Goal: Information Seeking & Learning: Learn about a topic

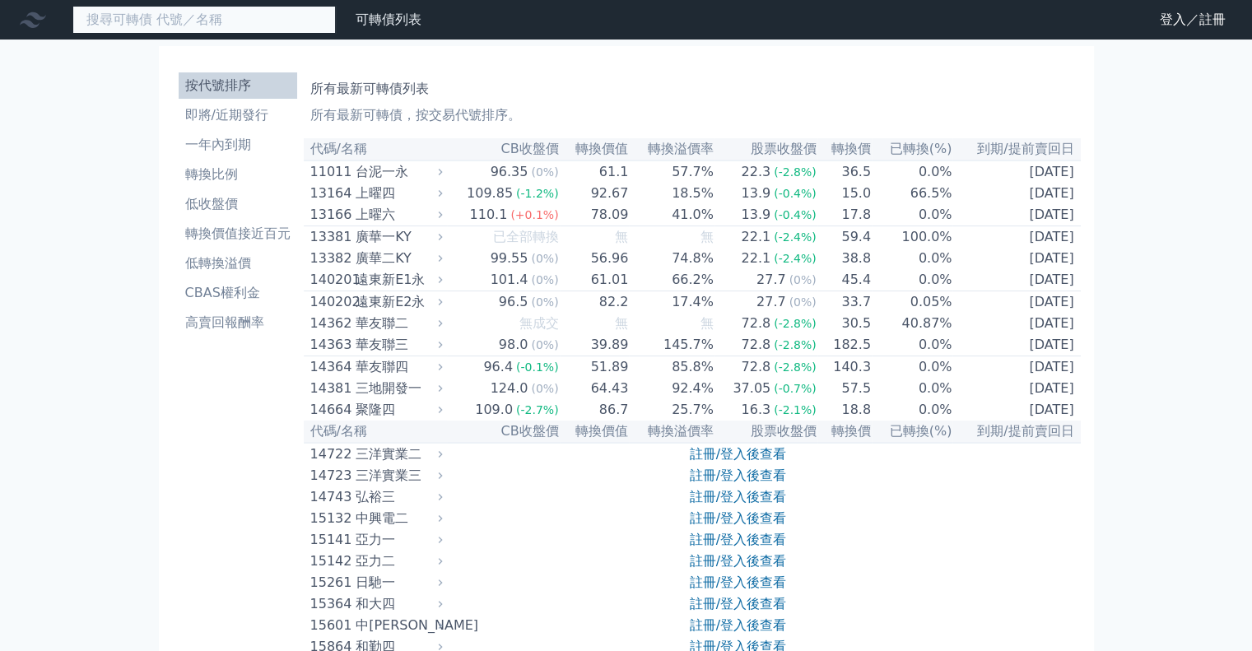
click at [248, 19] on input at bounding box center [203, 20] width 263 height 28
paste input "弘塑"
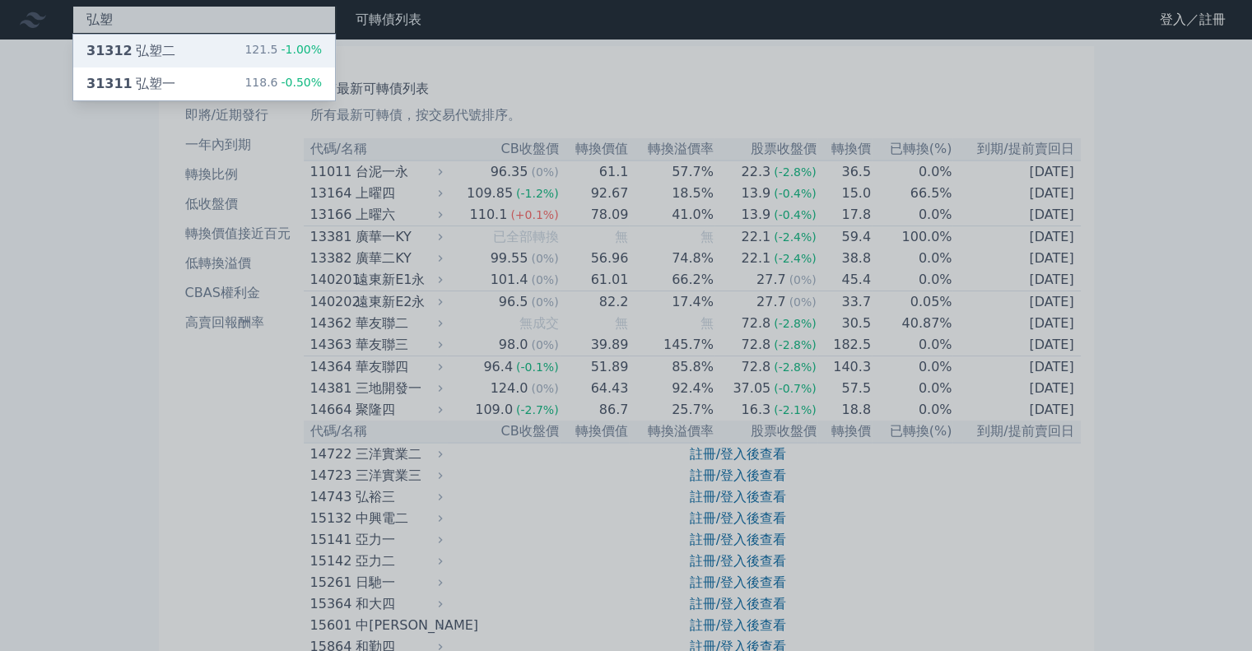
type input "弘塑"
click at [235, 57] on div "31312 弘塑二 121.5 -1.00%" at bounding box center [204, 51] width 262 height 33
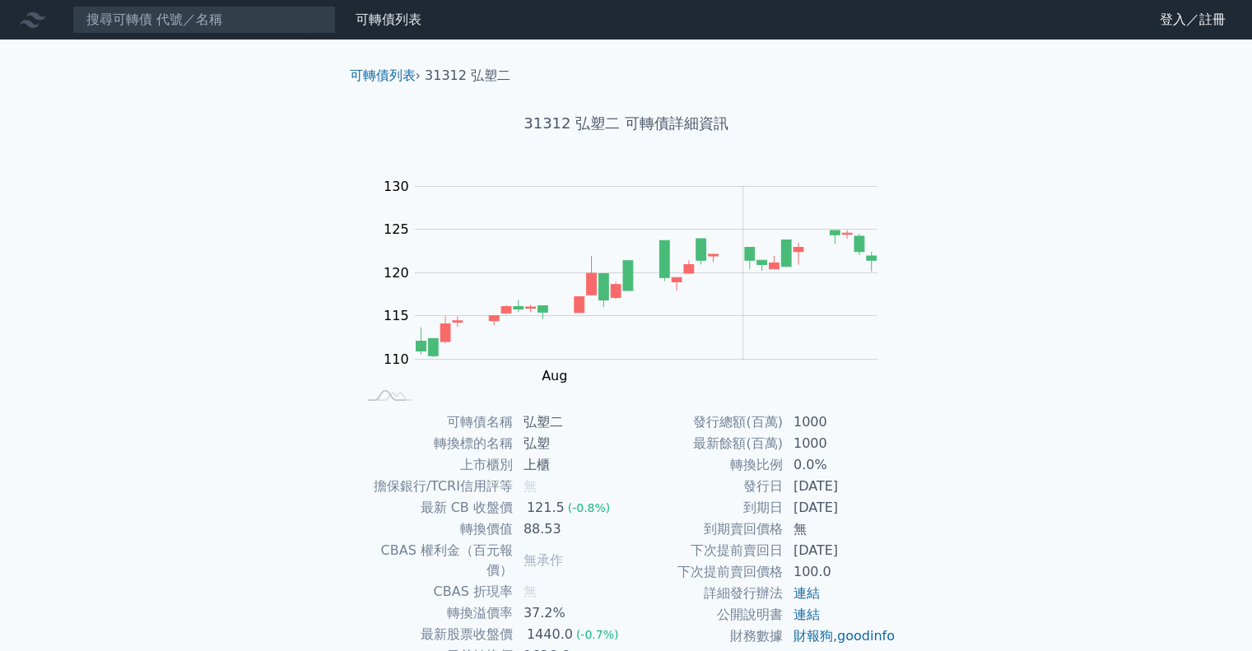
scroll to position [82, 0]
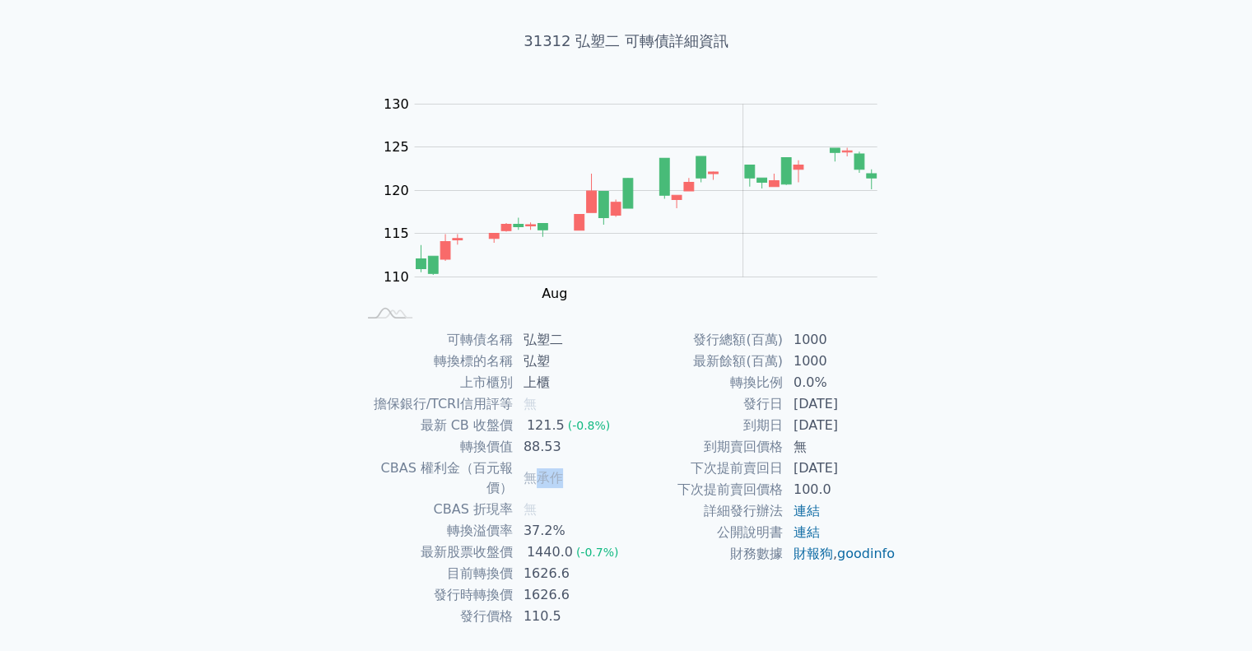
drag, startPoint x: 550, startPoint y: 466, endPoint x: 578, endPoint y: 464, distance: 28.0
click at [578, 464] on td "無承作" at bounding box center [570, 478] width 113 height 41
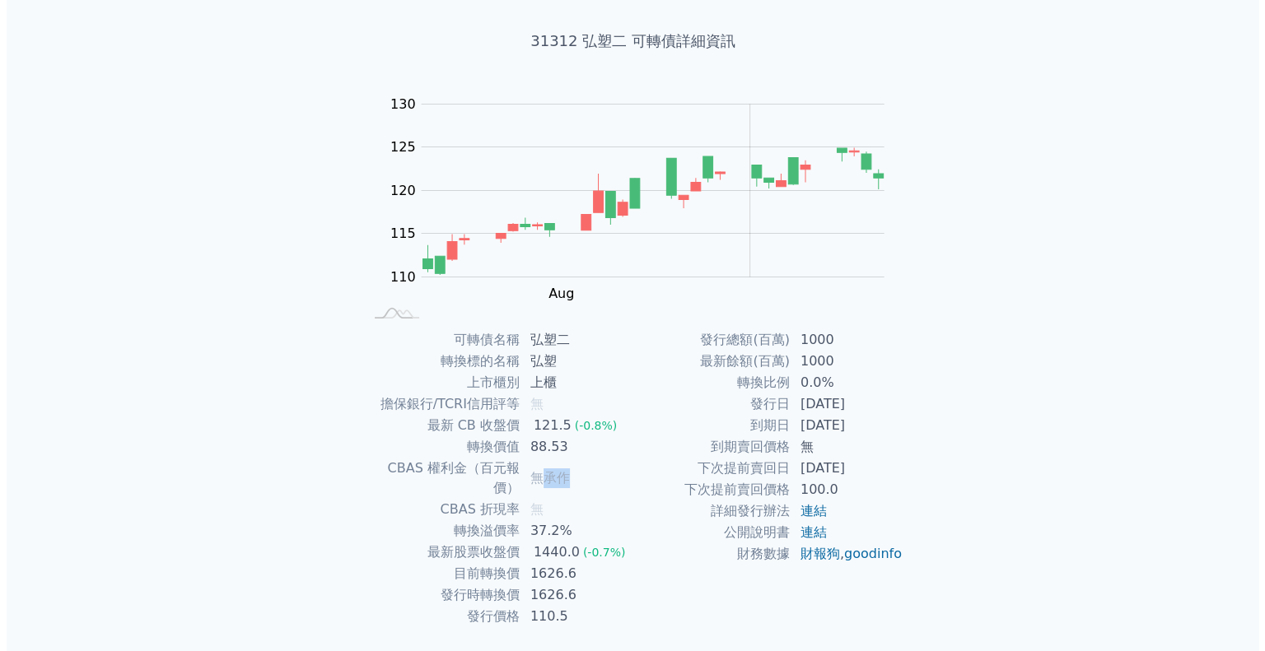
scroll to position [0, 0]
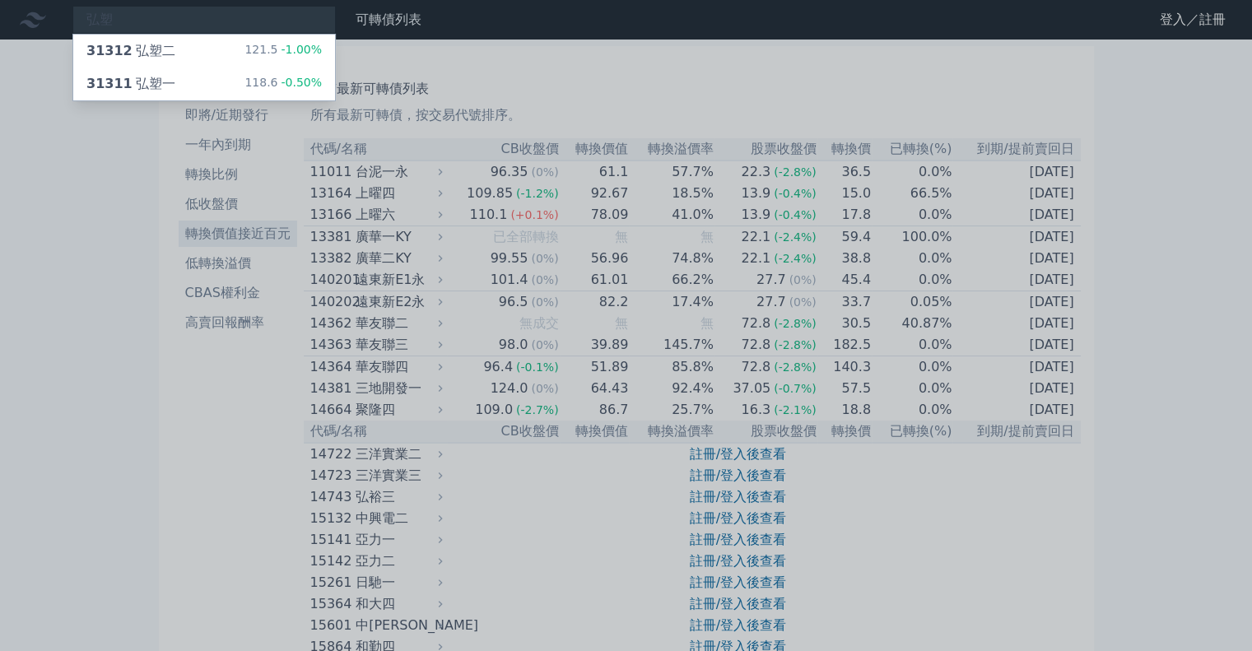
drag, startPoint x: 203, startPoint y: 246, endPoint x: 201, endPoint y: 236, distance: 10.2
click at [203, 246] on div at bounding box center [626, 325] width 1252 height 651
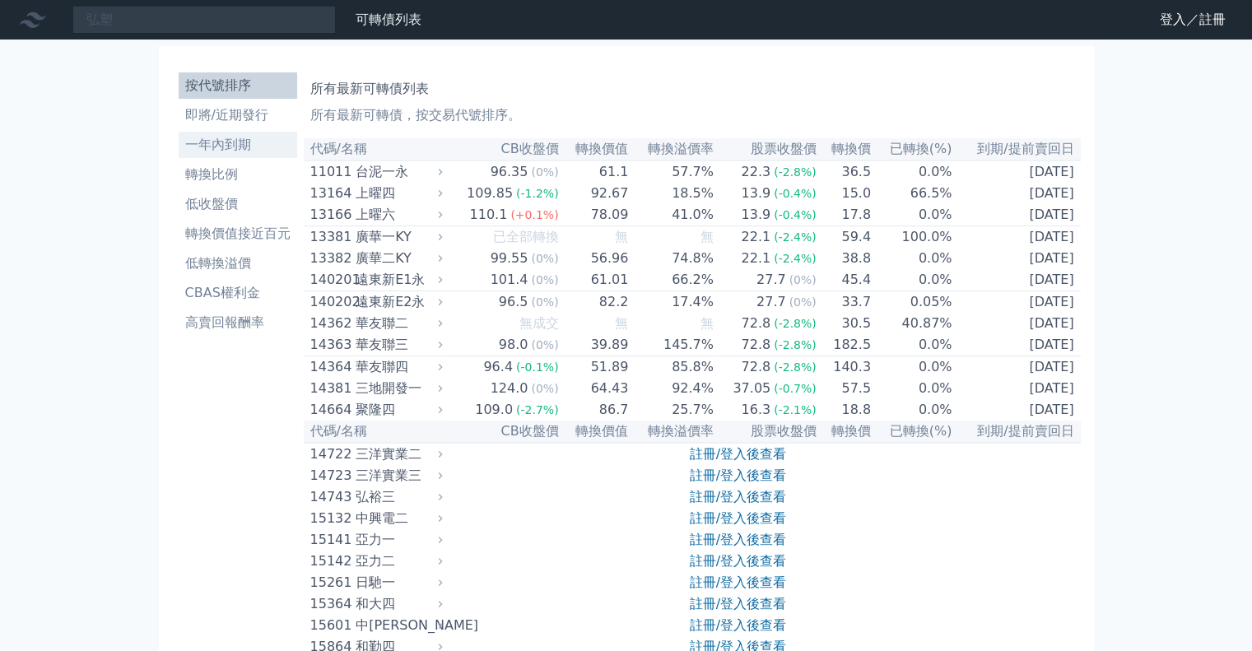
click at [231, 149] on li "一年內到期" at bounding box center [238, 145] width 119 height 20
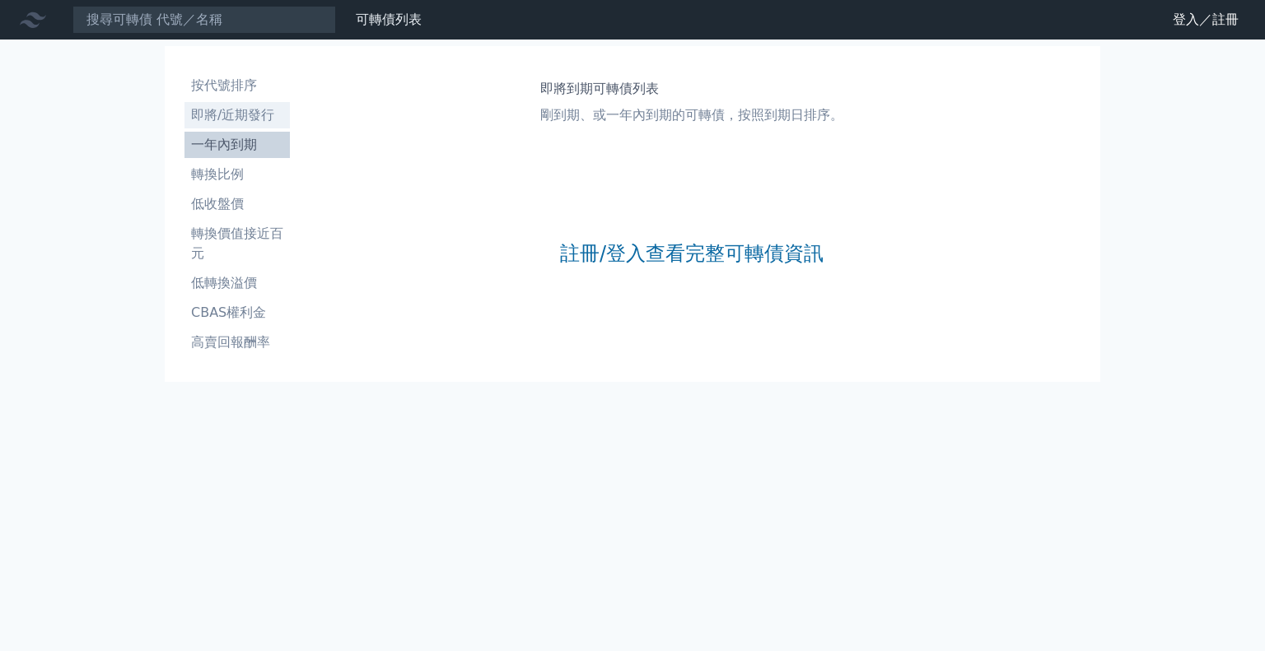
click at [237, 121] on li "即將/近期發行" at bounding box center [236, 115] width 105 height 20
click at [609, 241] on link "註冊/登入查看完整可轉債資訊" at bounding box center [691, 253] width 263 height 26
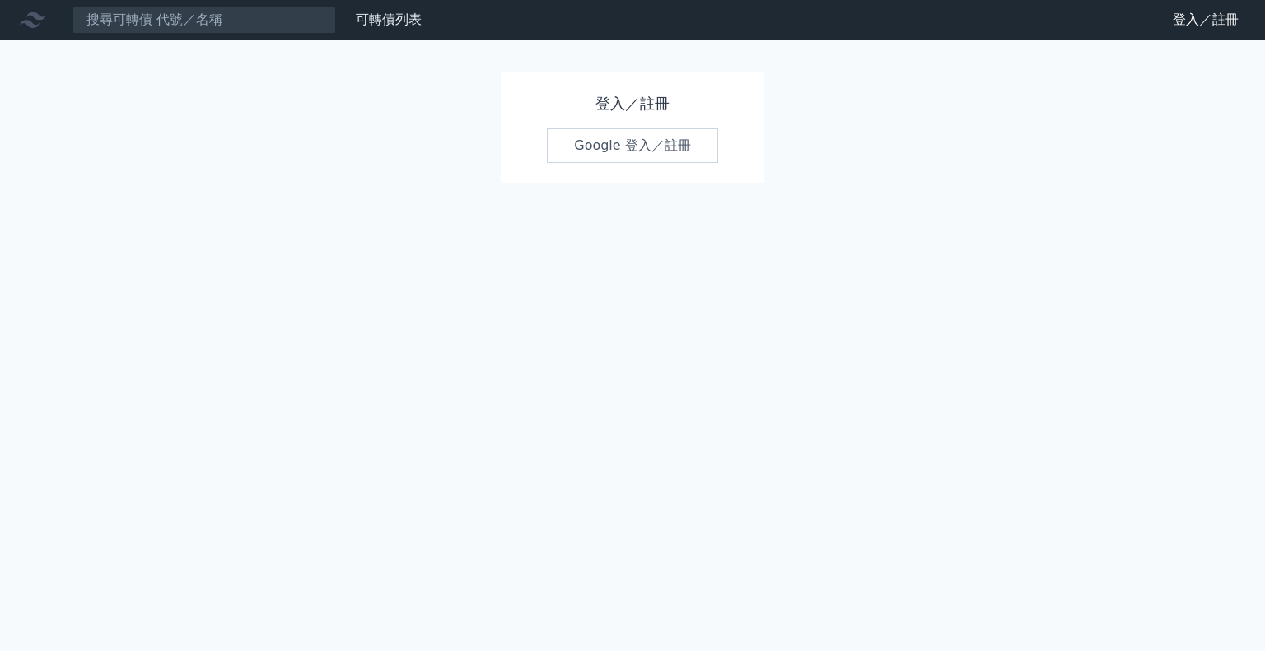
click at [632, 159] on link "Google 登入／註冊" at bounding box center [632, 145] width 171 height 35
click at [630, 155] on link "Google 登入／註冊" at bounding box center [632, 145] width 171 height 35
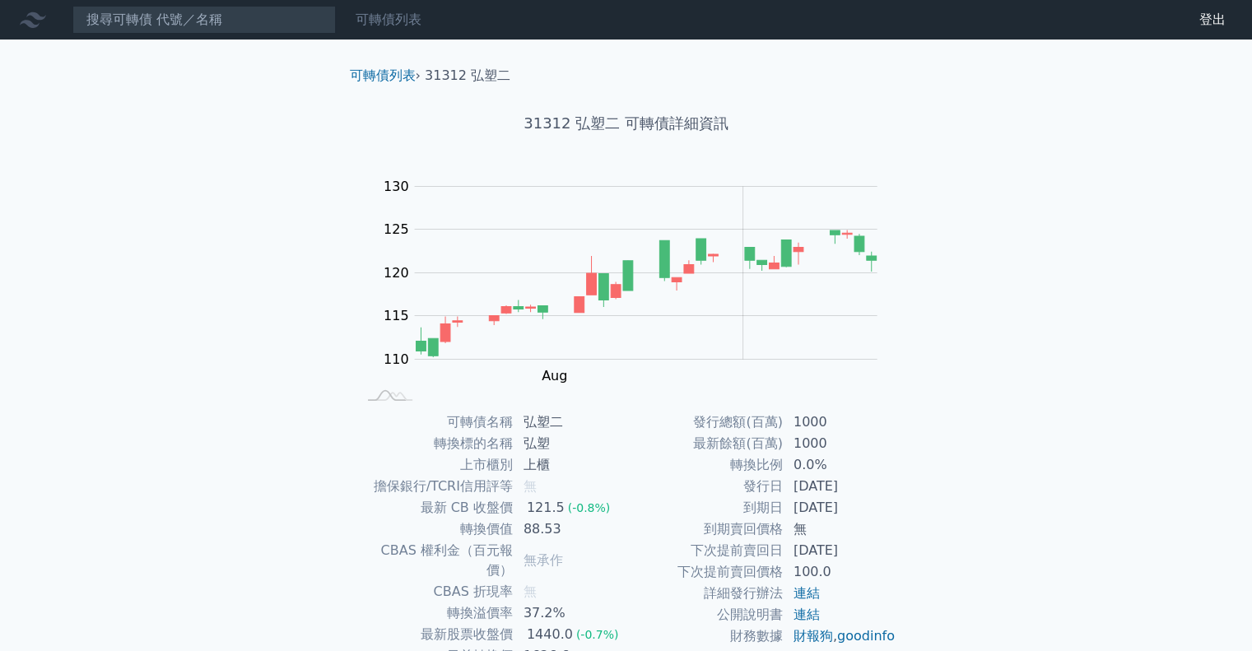
click at [389, 14] on link "可轉債列表" at bounding box center [389, 20] width 66 height 16
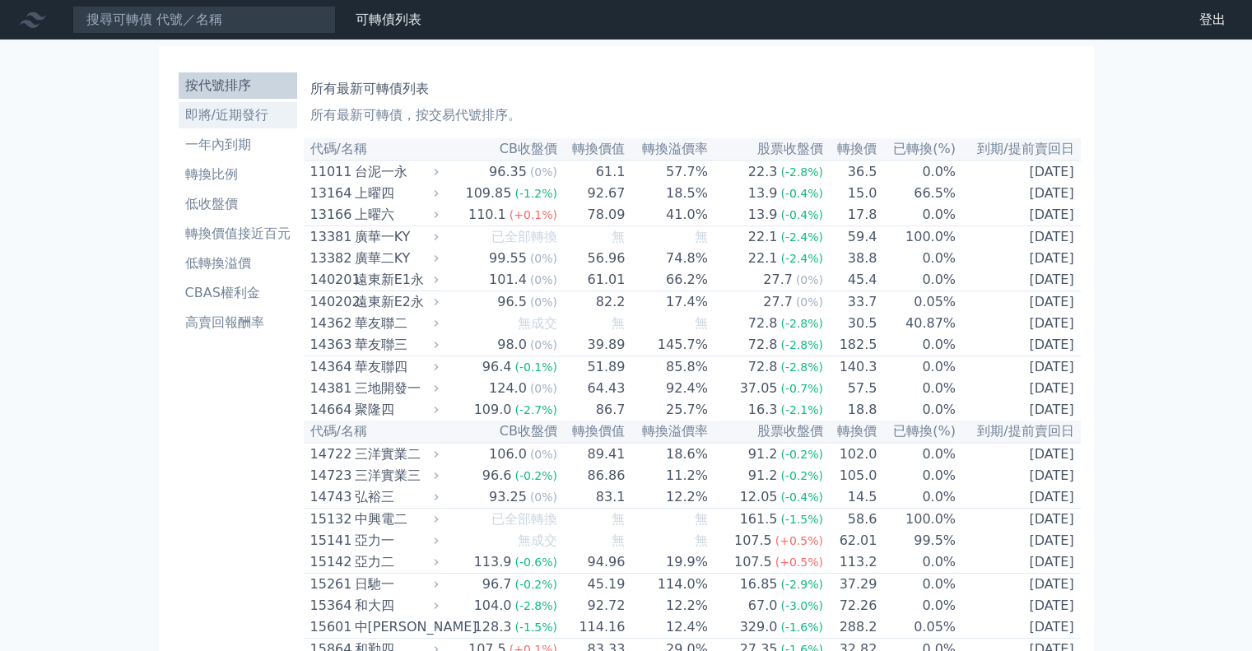
click at [259, 112] on li "即將/近期發行" at bounding box center [238, 115] width 119 height 20
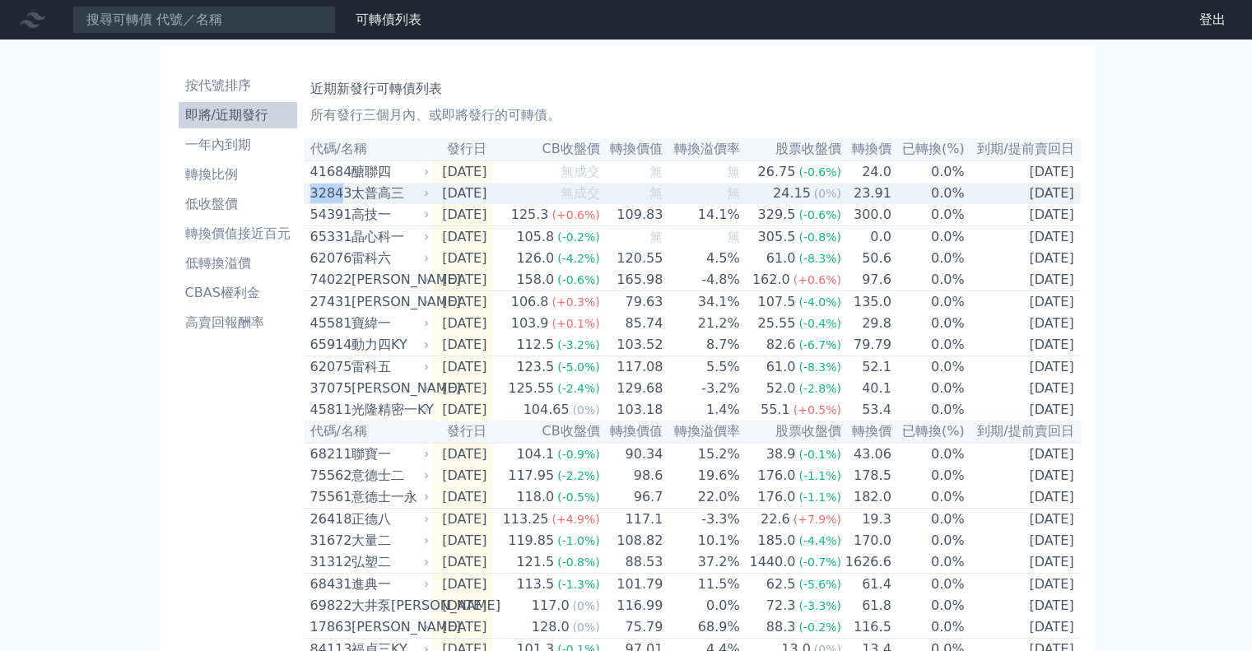
drag, startPoint x: 323, startPoint y: 200, endPoint x: 339, endPoint y: 200, distance: 16.5
click at [339, 200] on div "32843" at bounding box center [328, 194] width 37 height 20
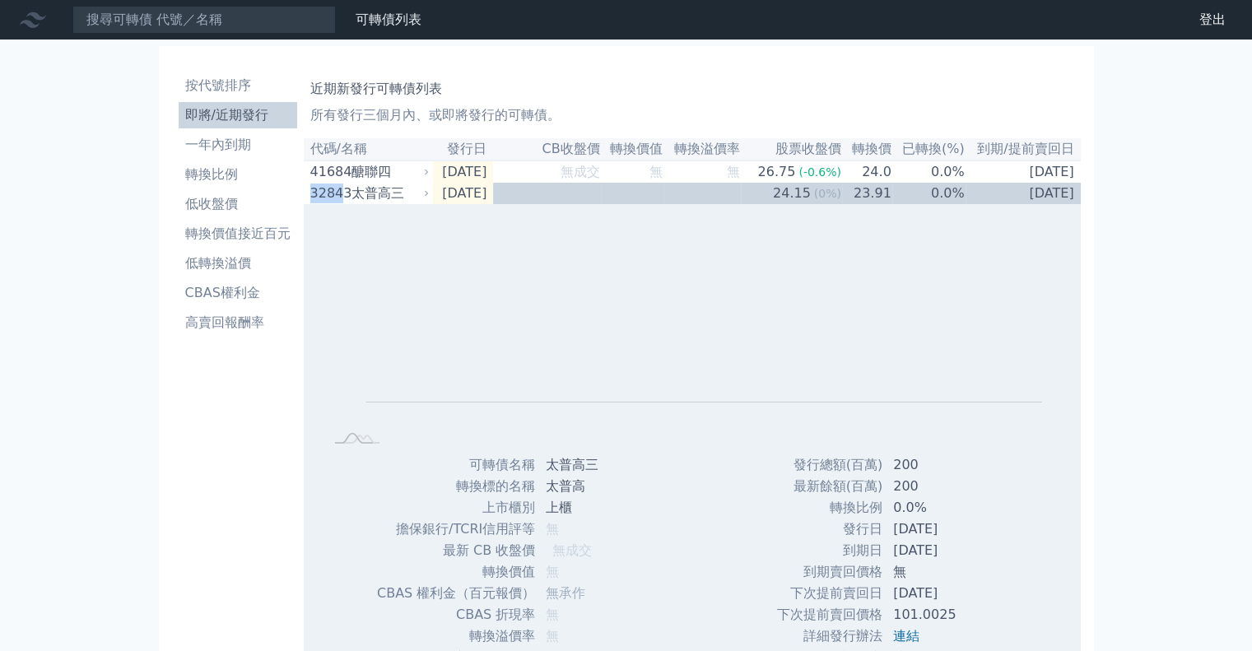
copy div "3284"
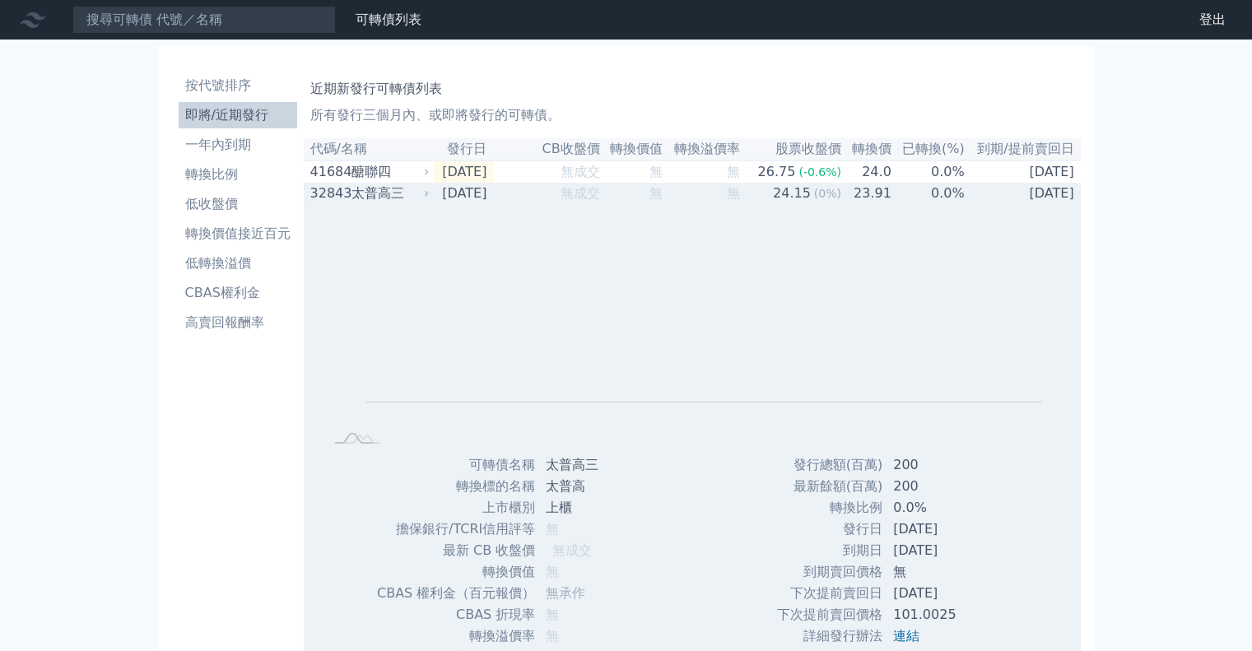
click at [376, 203] on div "太普高三" at bounding box center [389, 194] width 75 height 20
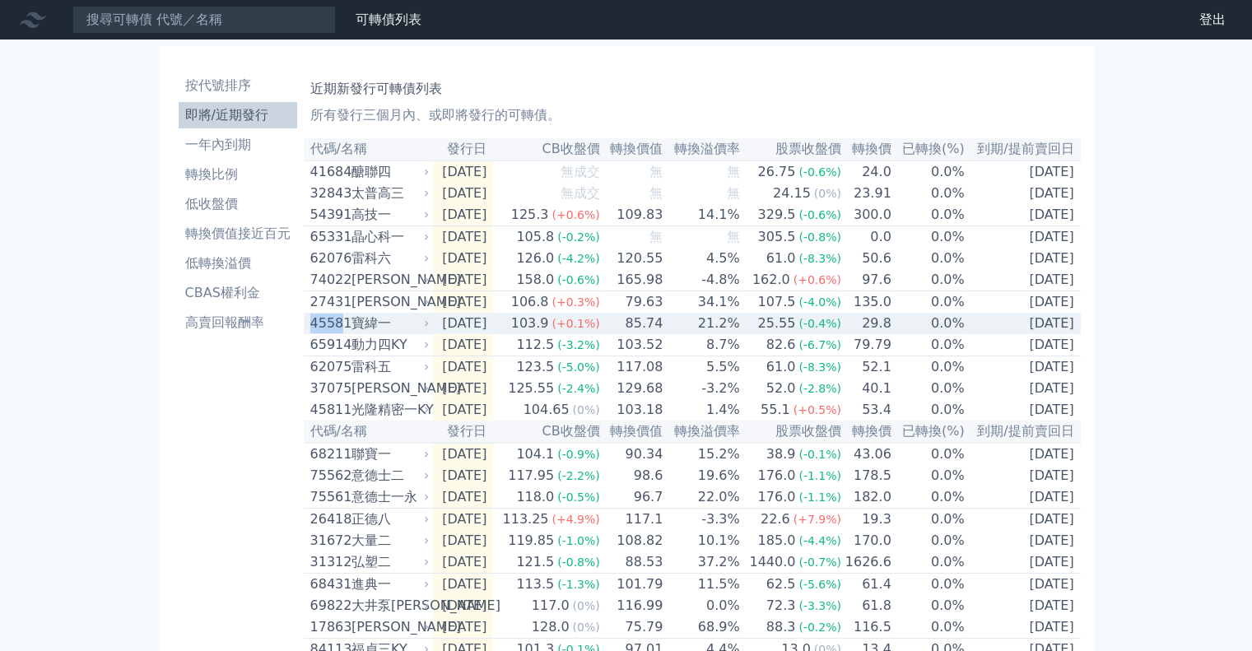
drag, startPoint x: 310, startPoint y: 335, endPoint x: 338, endPoint y: 342, distance: 29.6
click at [338, 333] on div "45581" at bounding box center [328, 324] width 37 height 20
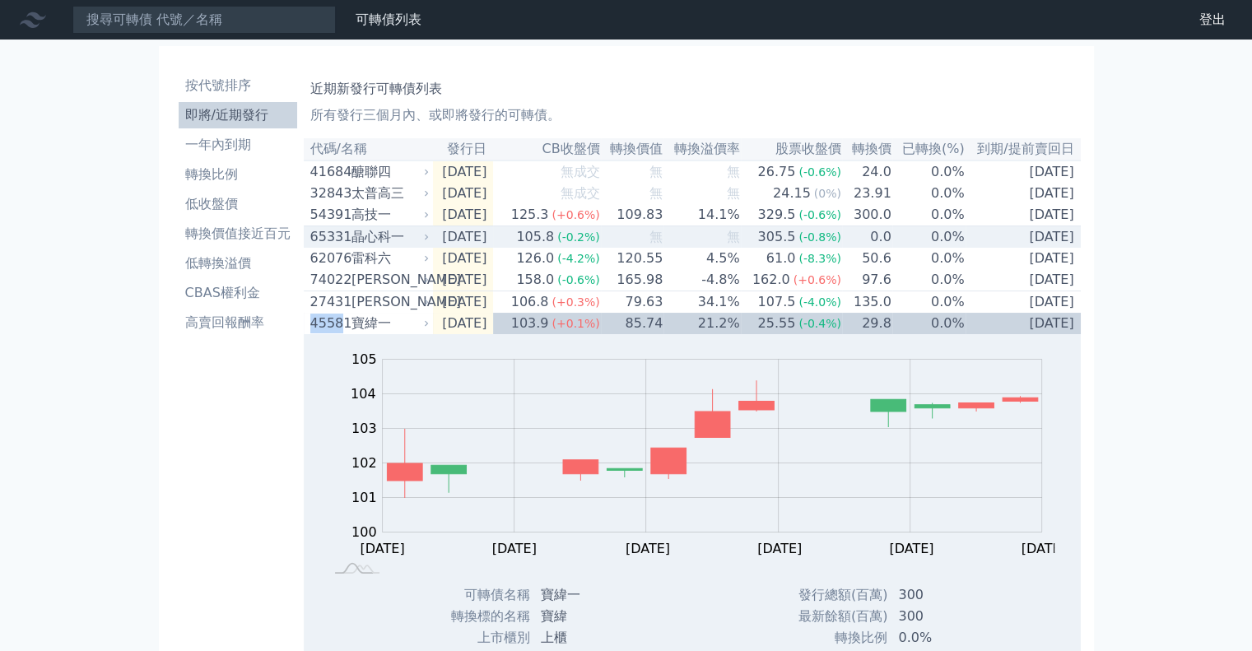
copy div "4558"
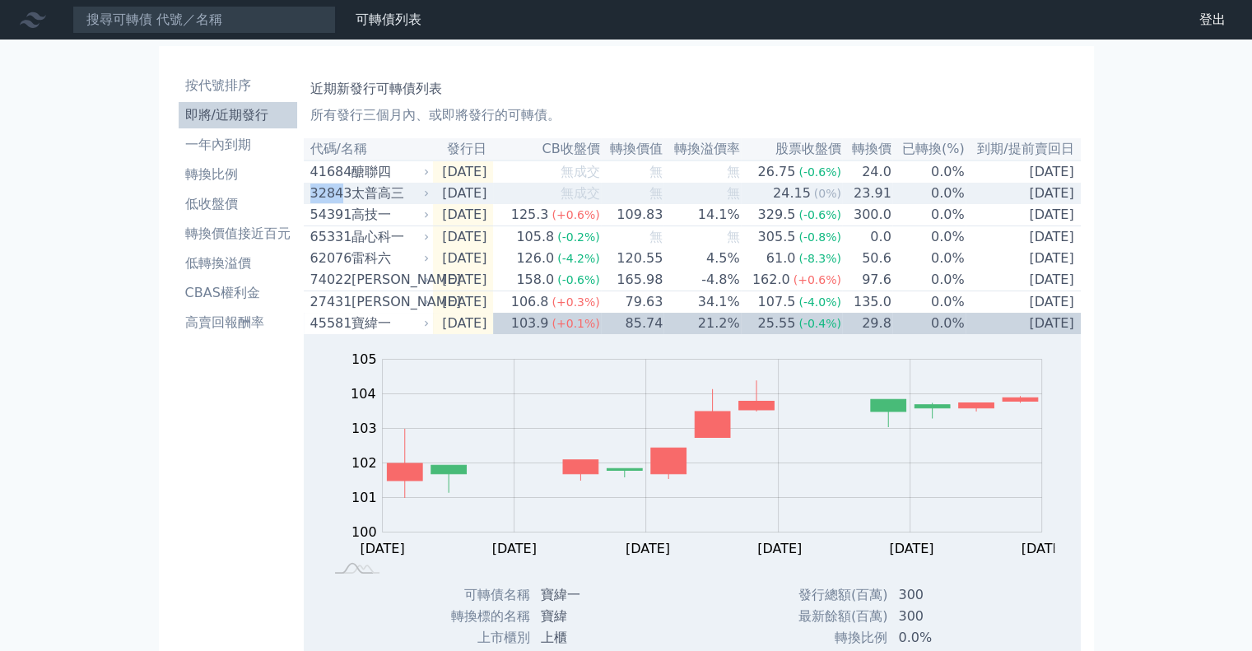
drag, startPoint x: 310, startPoint y: 196, endPoint x: 338, endPoint y: 201, distance: 29.2
click at [338, 201] on div "32843" at bounding box center [328, 194] width 37 height 20
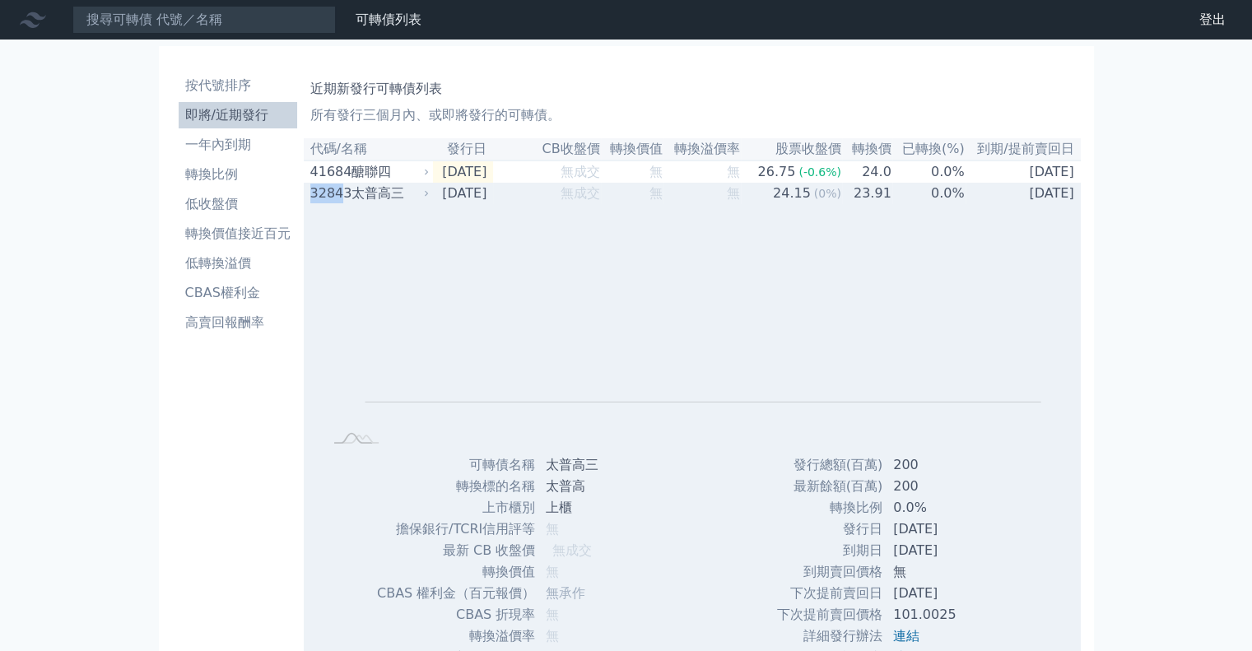
copy div "3284"
click at [379, 202] on div "太普高三" at bounding box center [389, 194] width 75 height 20
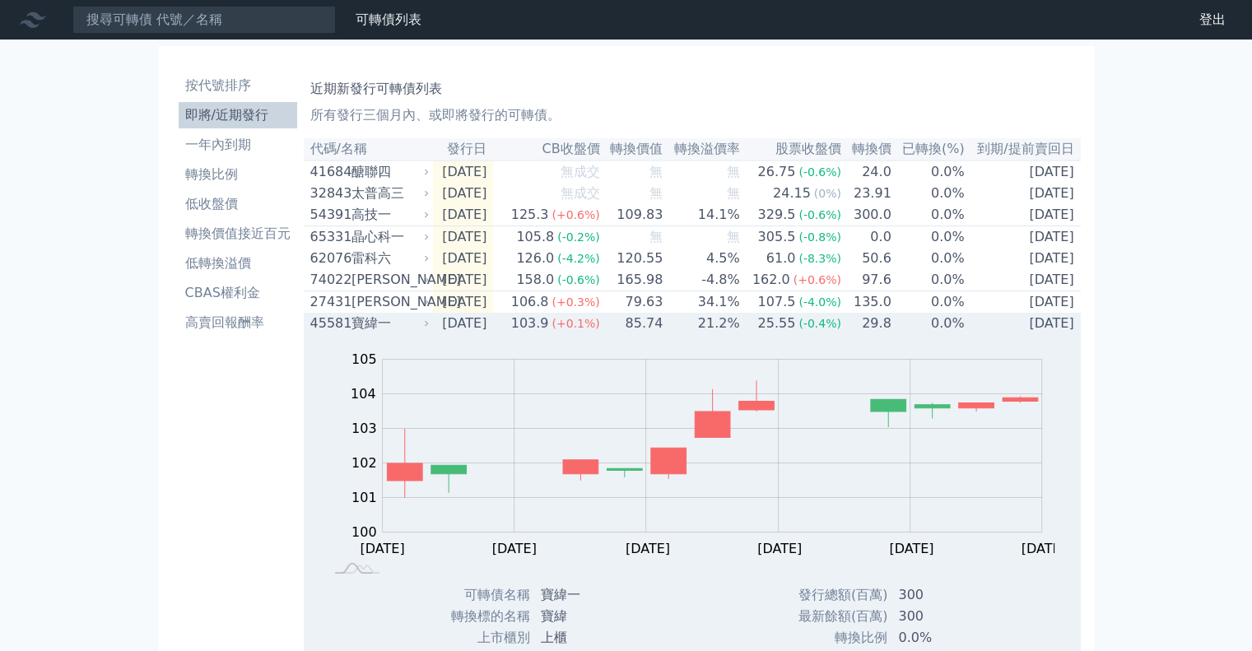
click at [338, 333] on div "45581" at bounding box center [328, 324] width 37 height 20
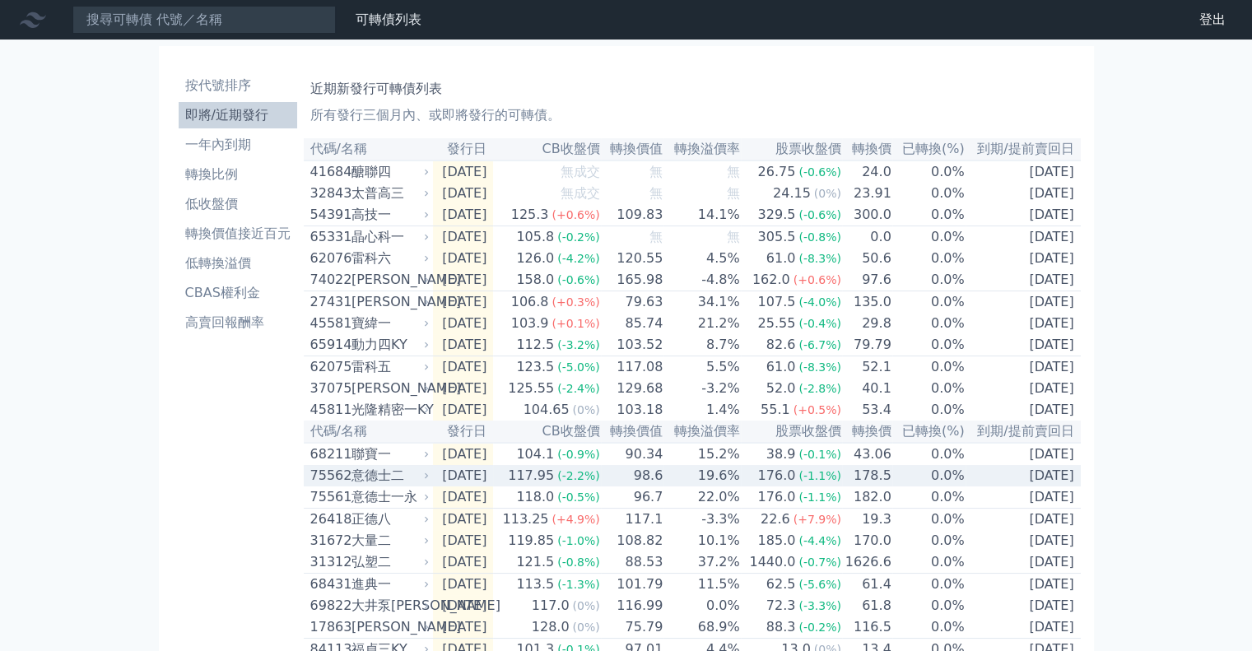
click at [357, 486] on div "意德士二" at bounding box center [389, 476] width 75 height 20
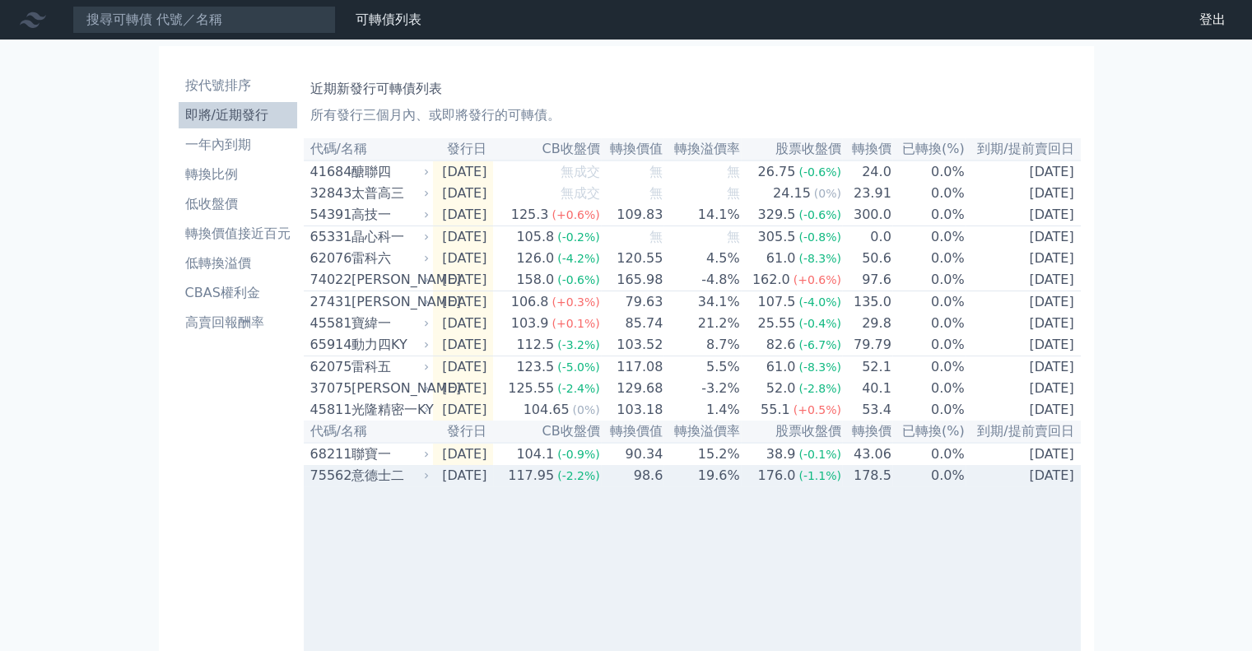
click at [357, 486] on div "意德士二" at bounding box center [389, 476] width 75 height 20
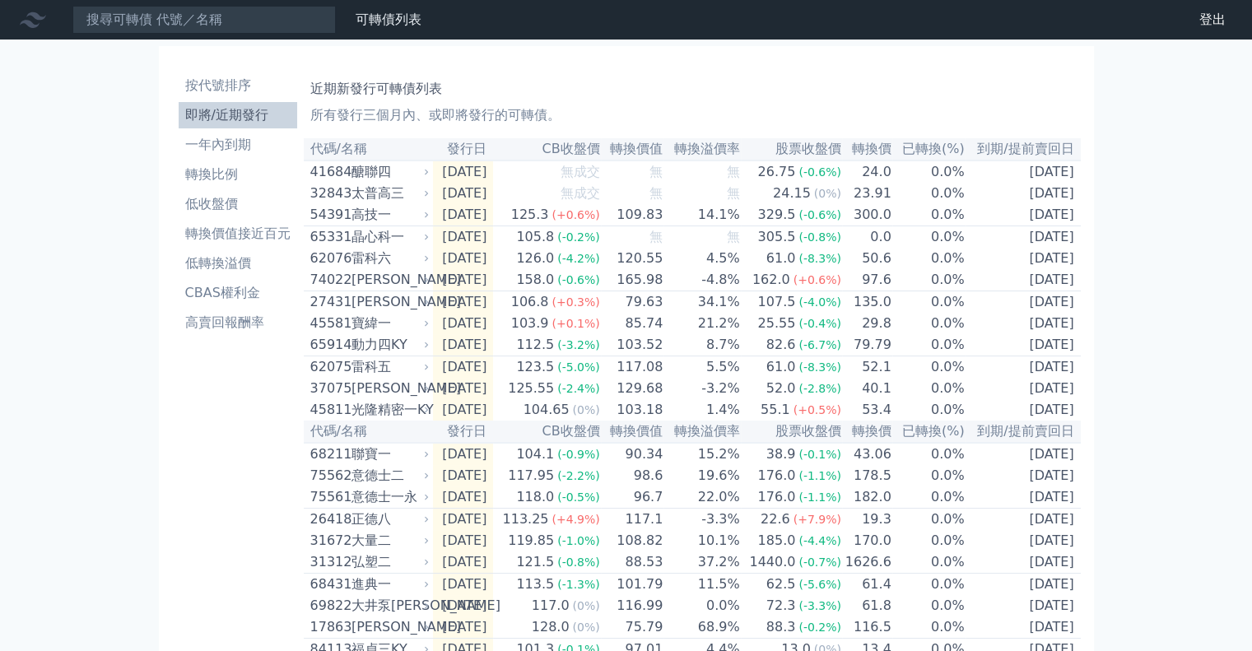
scroll to position [165, 0]
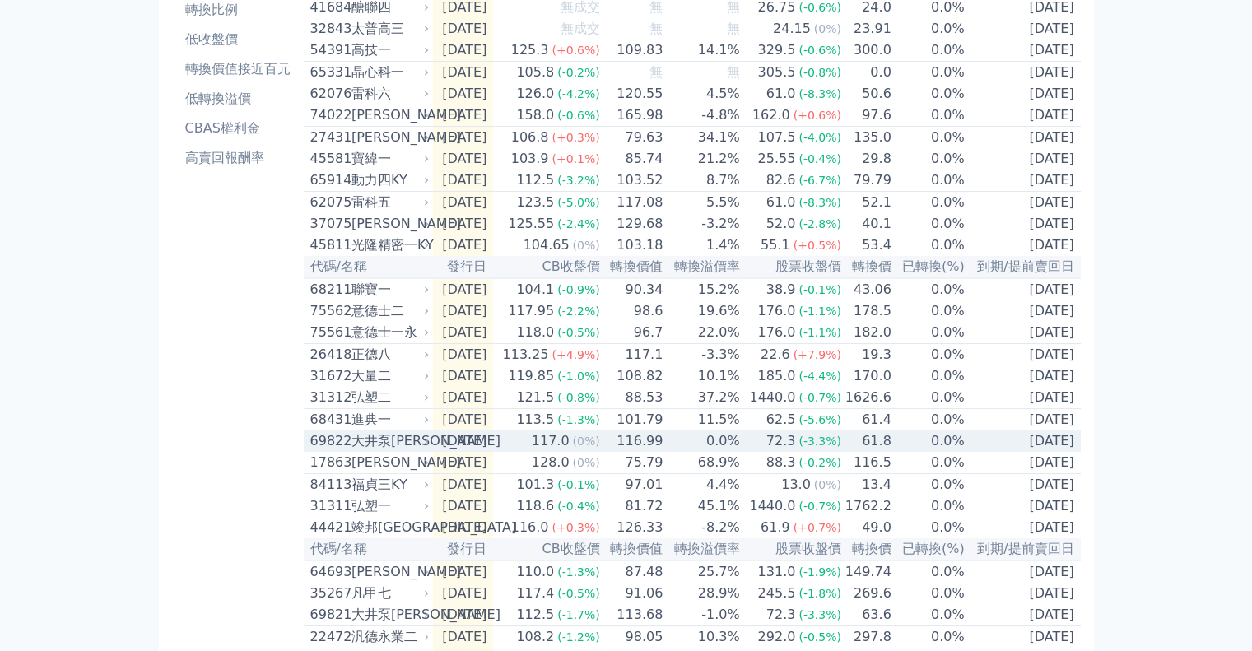
click at [410, 451] on div "大井泵[PERSON_NAME]" at bounding box center [389, 441] width 75 height 20
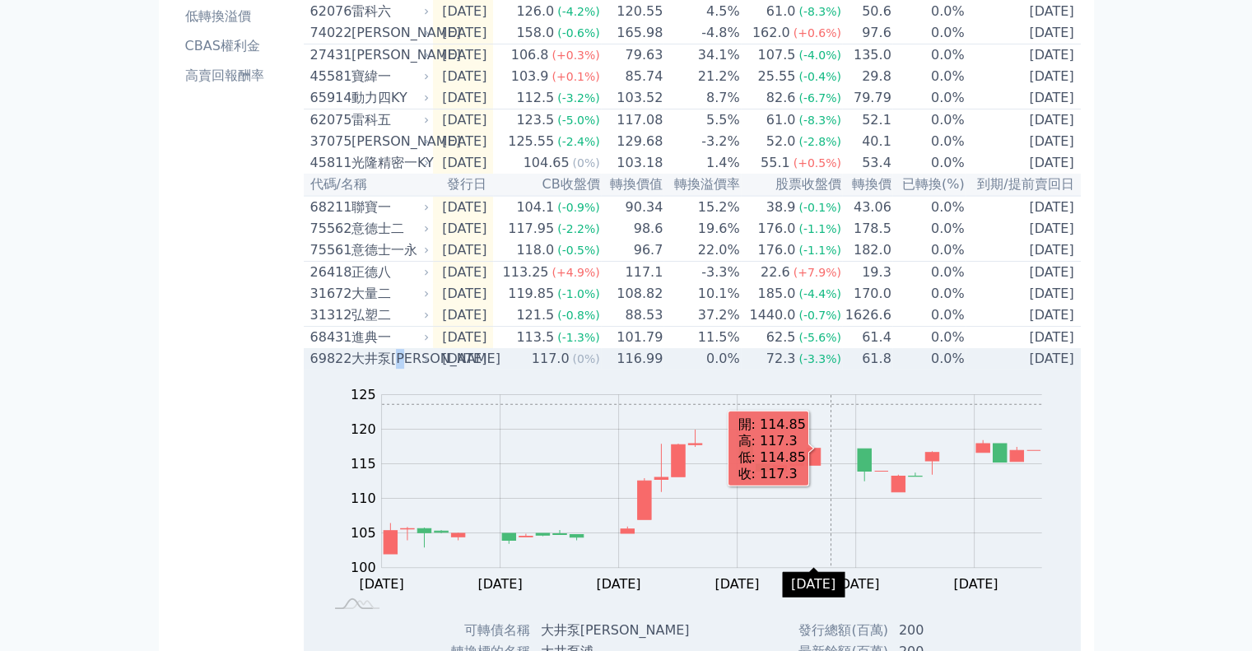
scroll to position [329, 0]
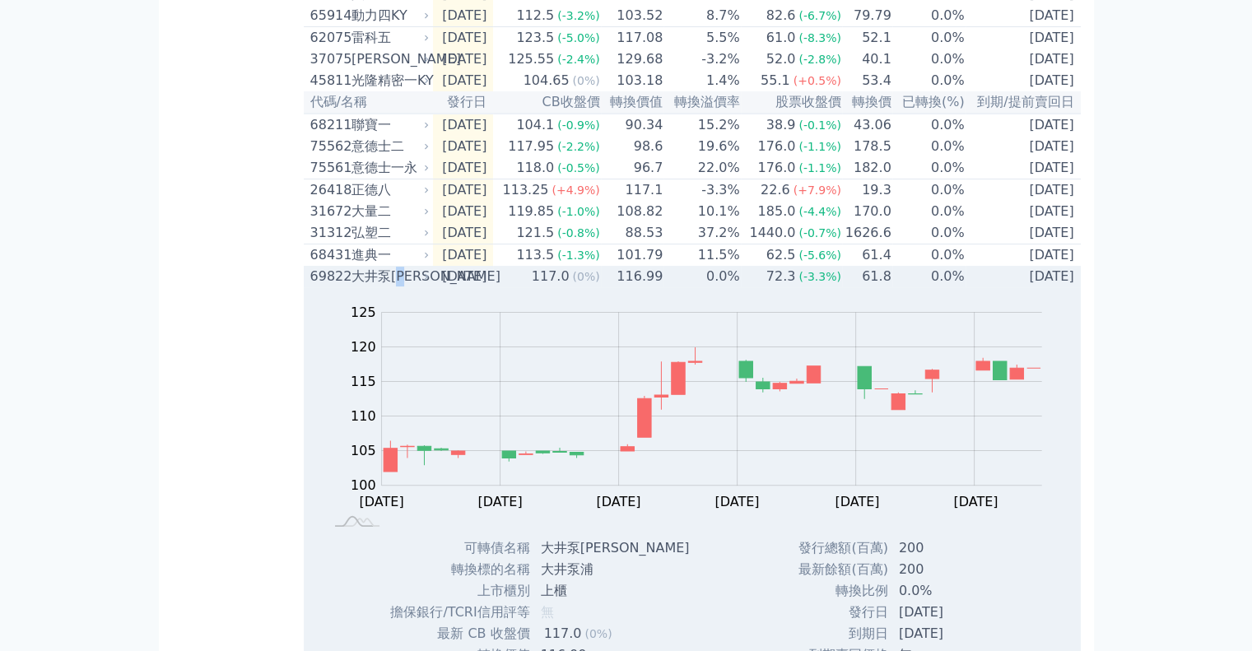
click at [401, 287] on div "大井泵[PERSON_NAME]" at bounding box center [389, 277] width 75 height 20
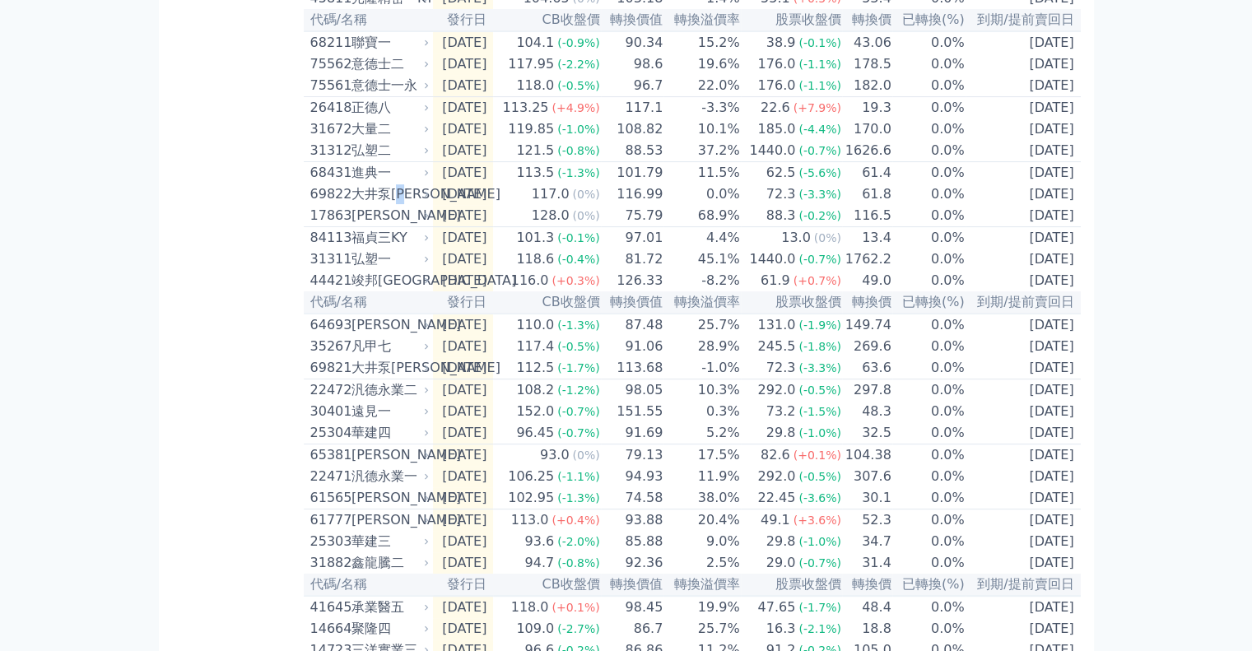
scroll to position [494, 0]
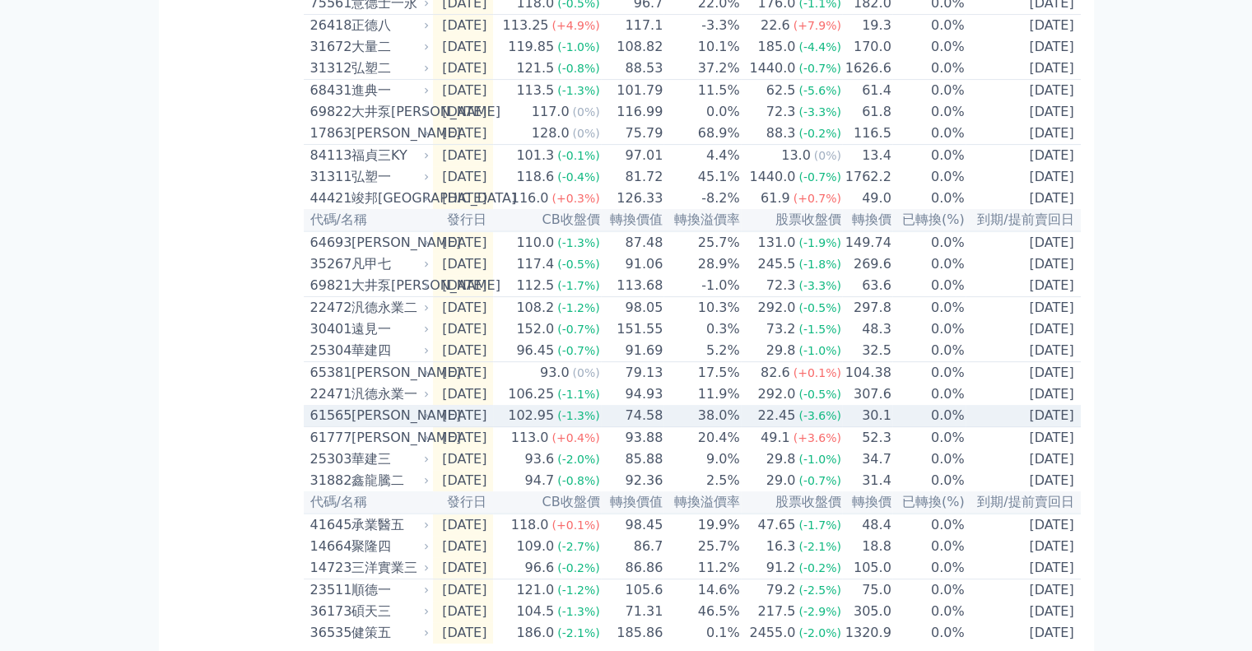
click at [385, 426] on div "[PERSON_NAME]" at bounding box center [389, 416] width 75 height 20
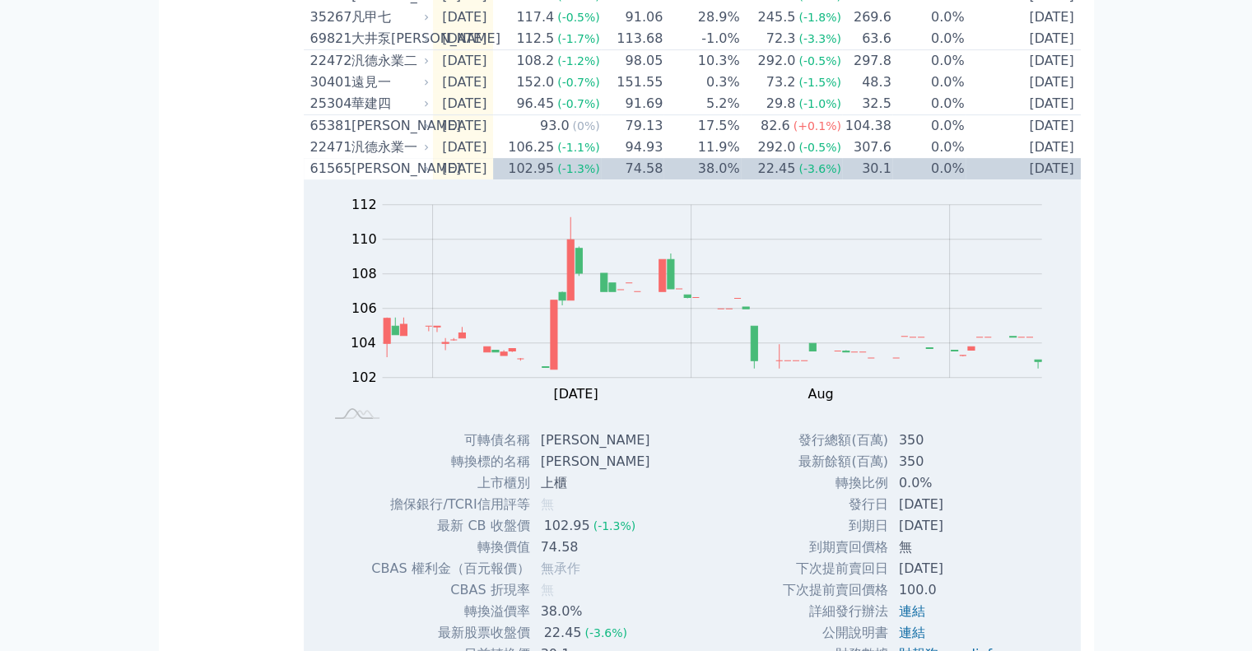
scroll to position [823, 0]
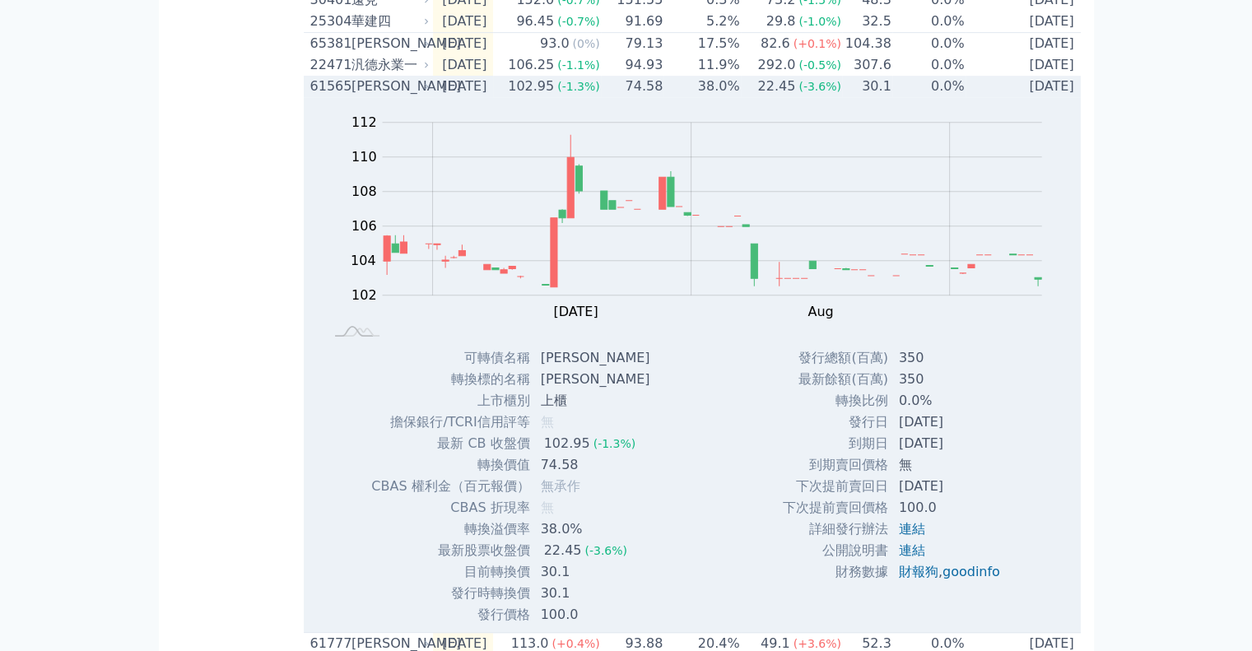
click at [352, 96] on div "[PERSON_NAME]" at bounding box center [389, 87] width 75 height 20
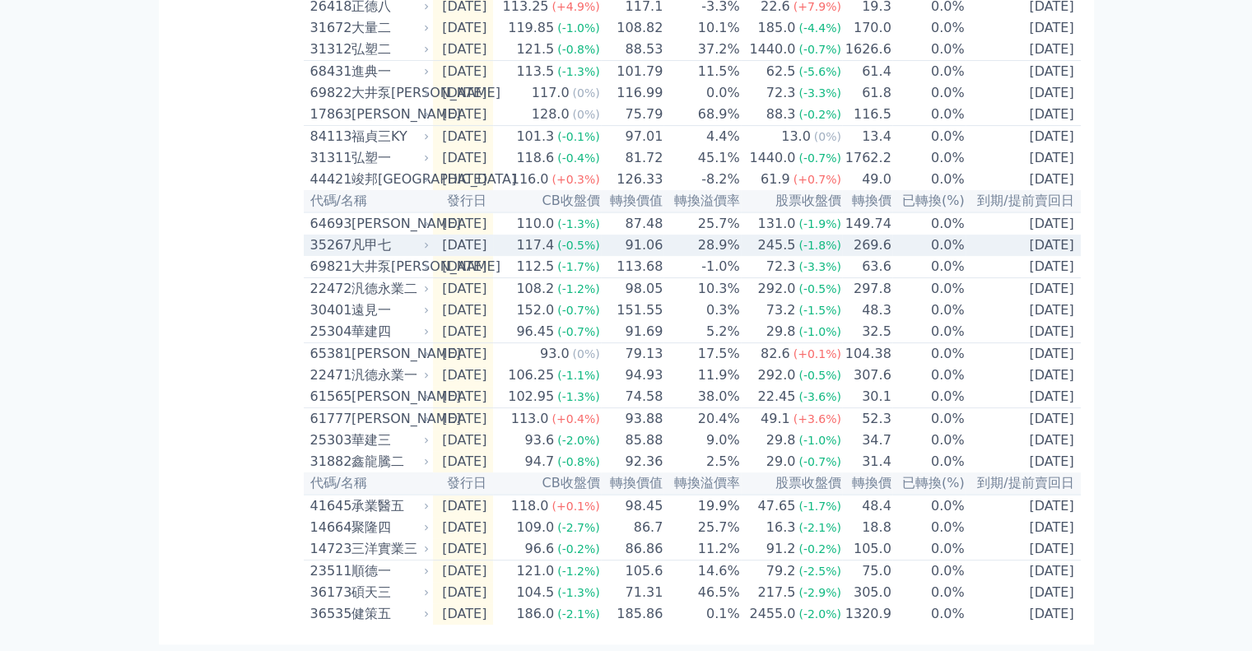
click at [374, 235] on div "凡甲七" at bounding box center [389, 245] width 75 height 20
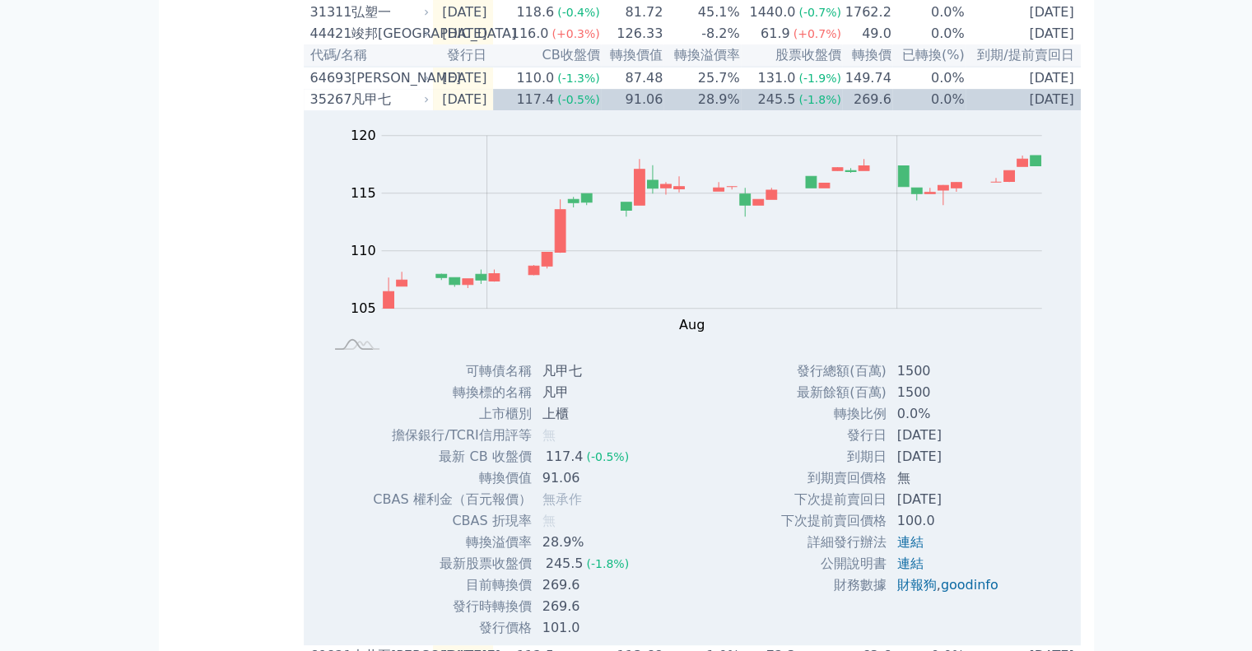
scroll to position [576, 0]
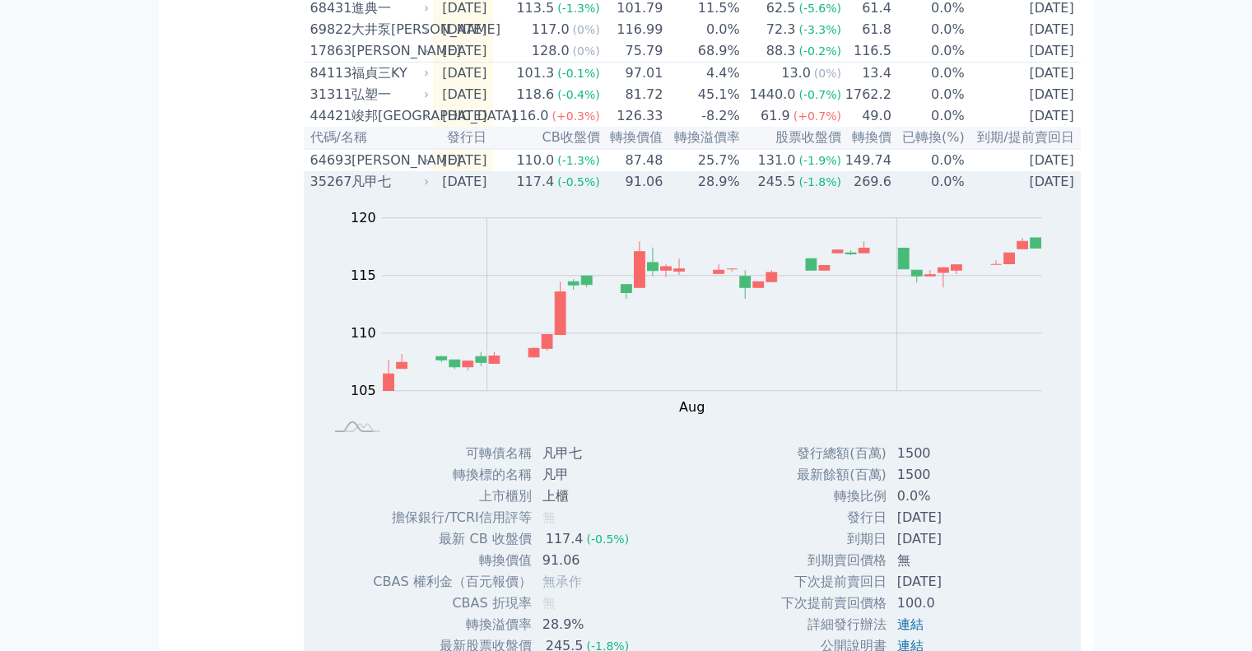
click at [401, 192] on div "凡甲七" at bounding box center [389, 182] width 75 height 20
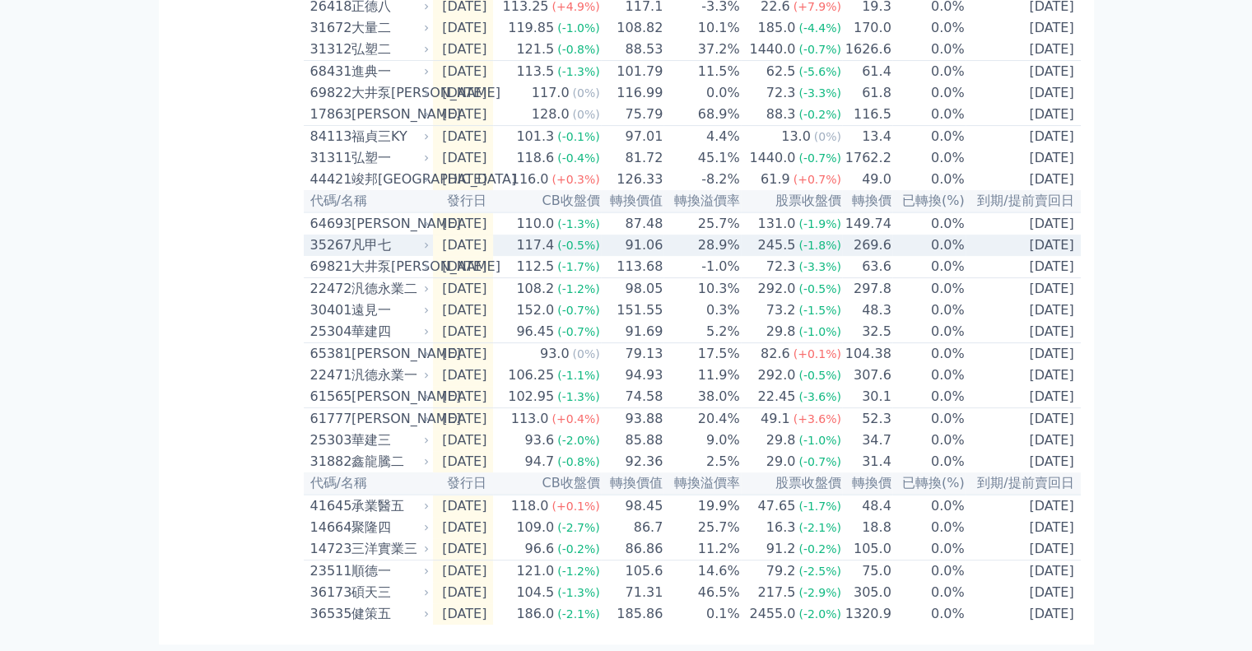
click at [402, 235] on div "凡甲七" at bounding box center [389, 245] width 75 height 20
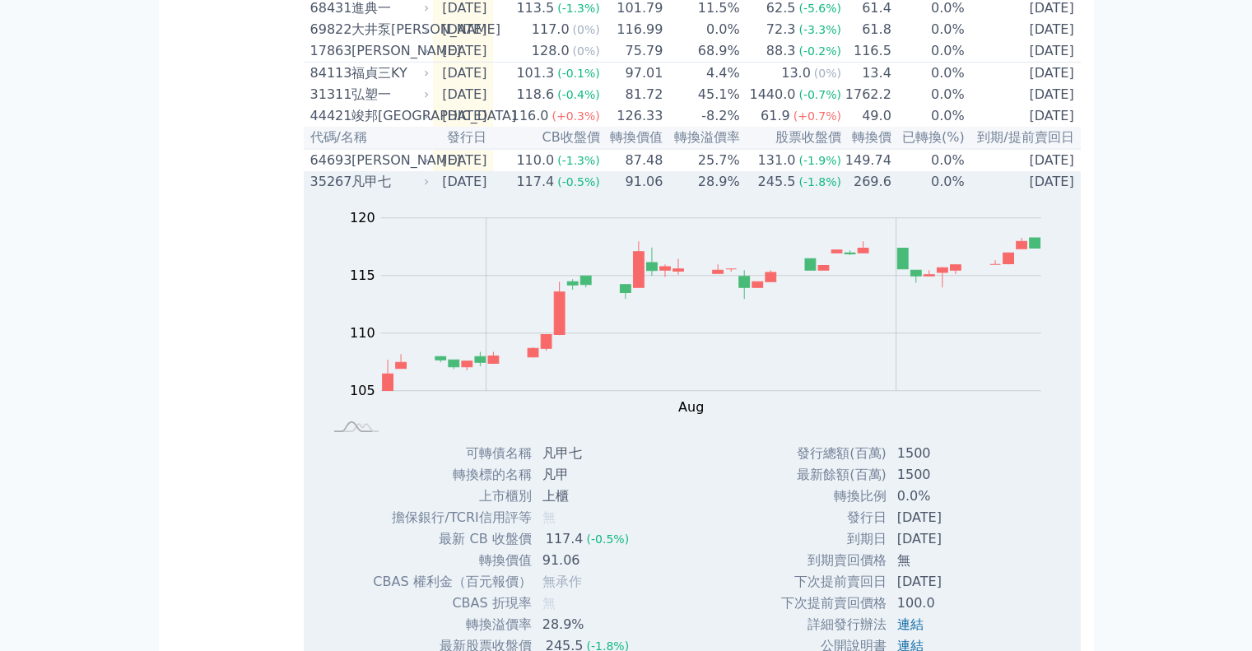
click at [398, 192] on div "凡甲七" at bounding box center [389, 182] width 75 height 20
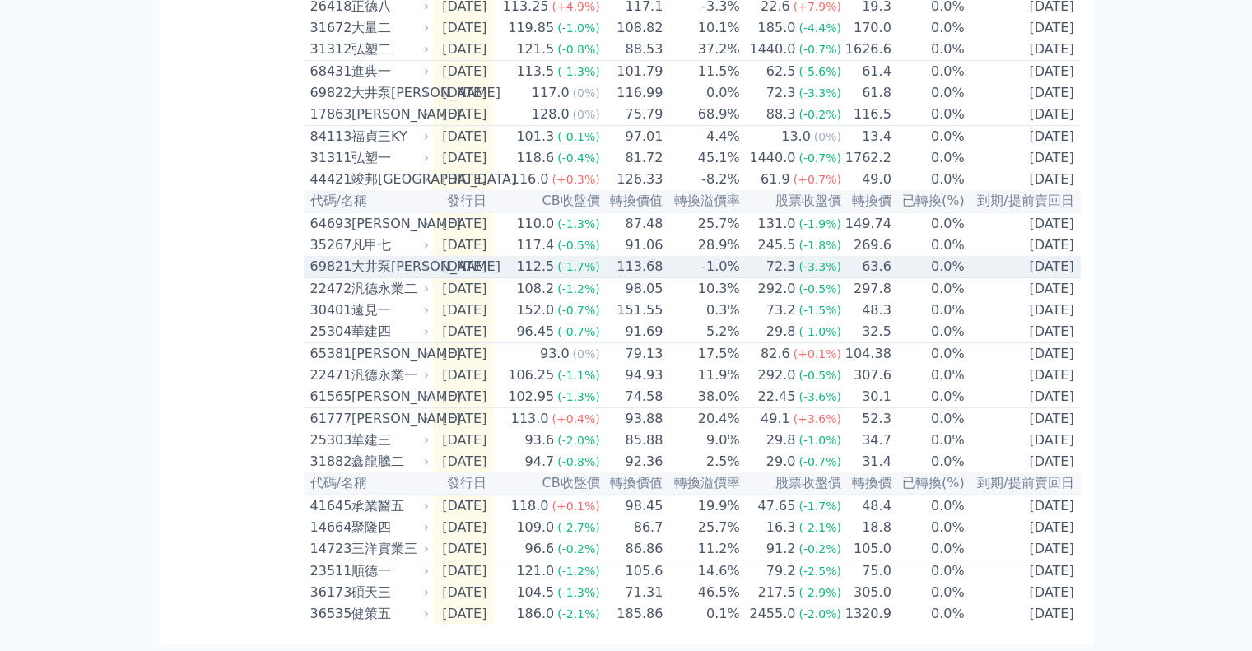
click at [394, 257] on div "大井泵[PERSON_NAME]" at bounding box center [389, 267] width 75 height 20
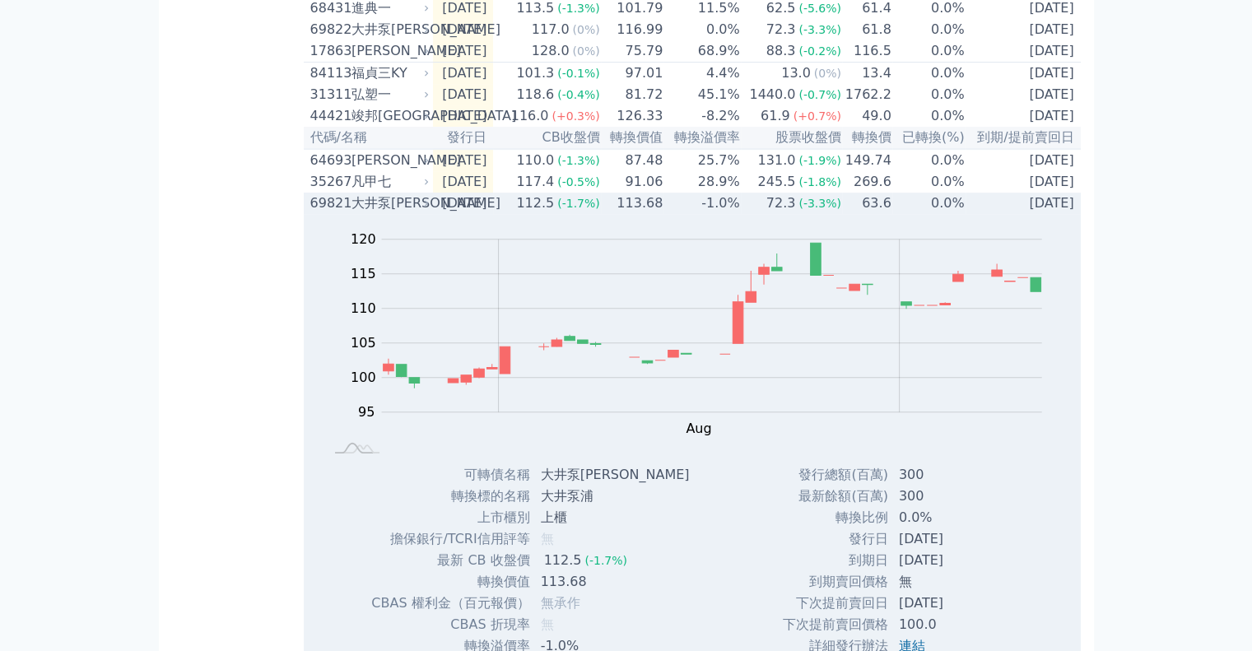
click at [394, 213] on div "大井泵[PERSON_NAME]" at bounding box center [389, 203] width 75 height 20
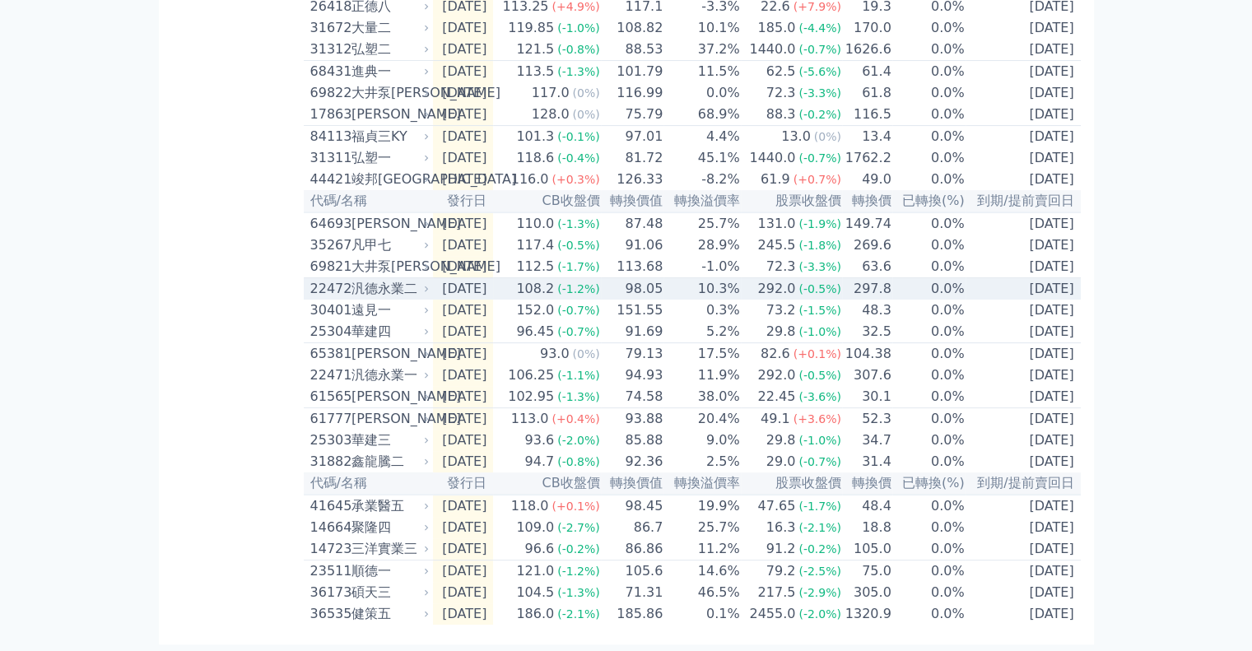
click at [405, 279] on div "汎德永業二" at bounding box center [389, 289] width 75 height 20
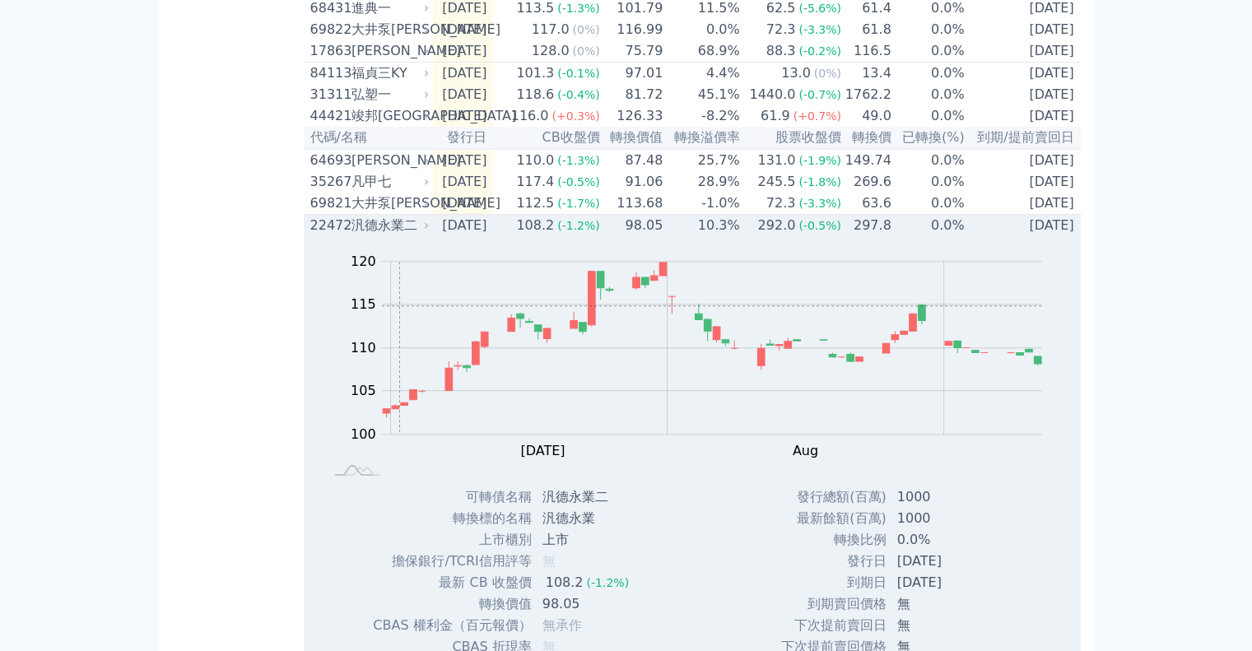
scroll to position [659, 0]
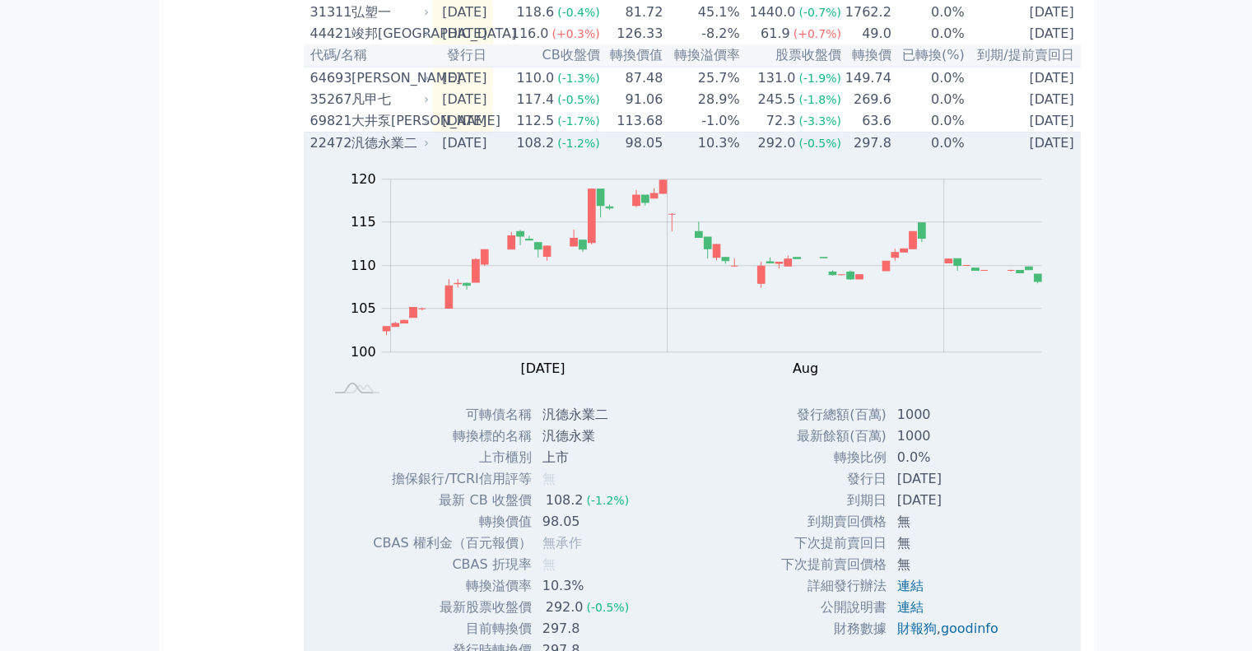
click at [385, 153] on div "汎德永業二" at bounding box center [389, 143] width 75 height 20
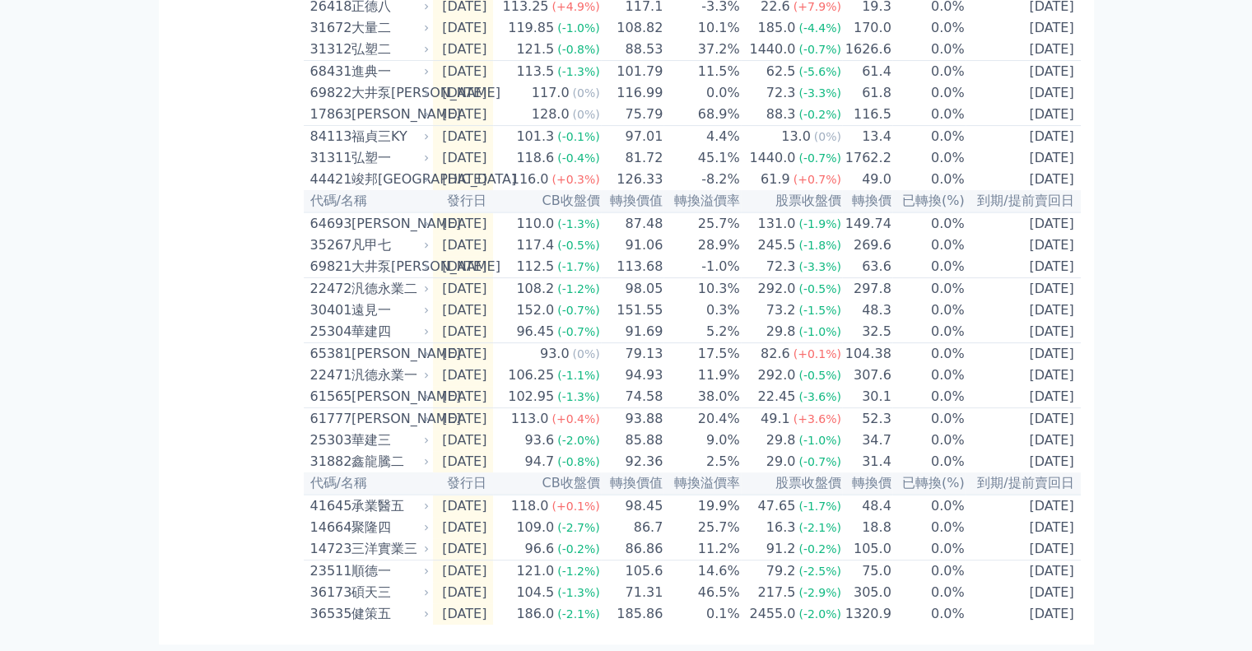
scroll to position [0, 0]
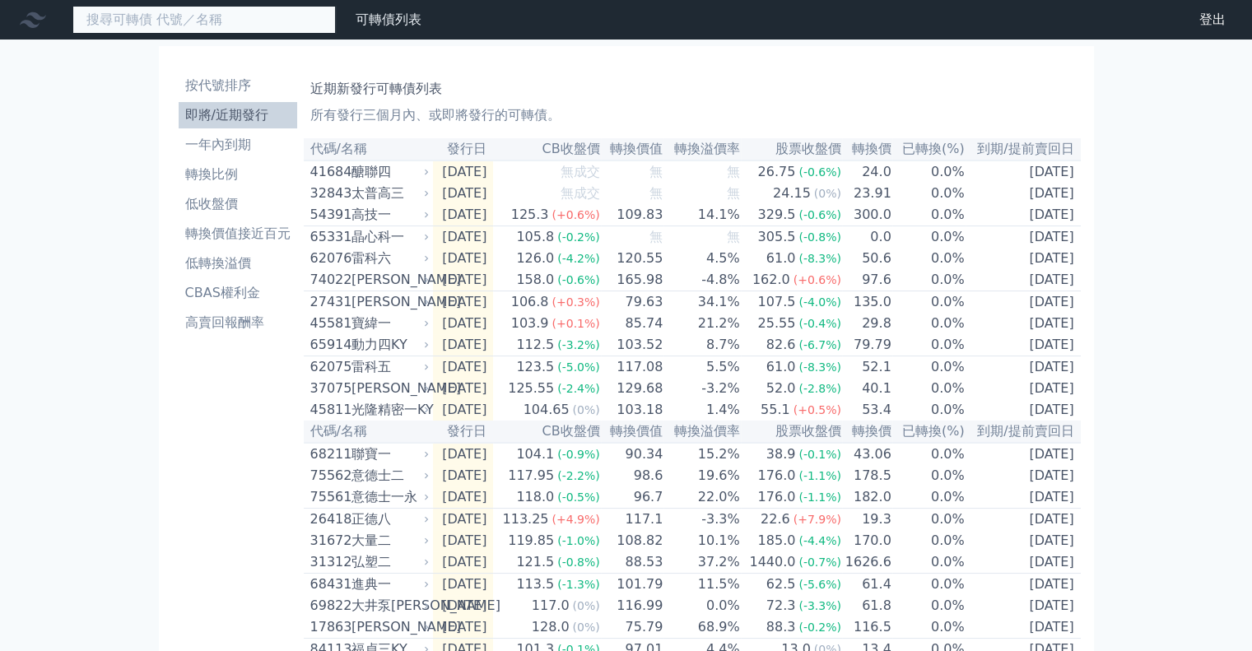
click at [192, 17] on input at bounding box center [203, 20] width 263 height 28
type input "每"
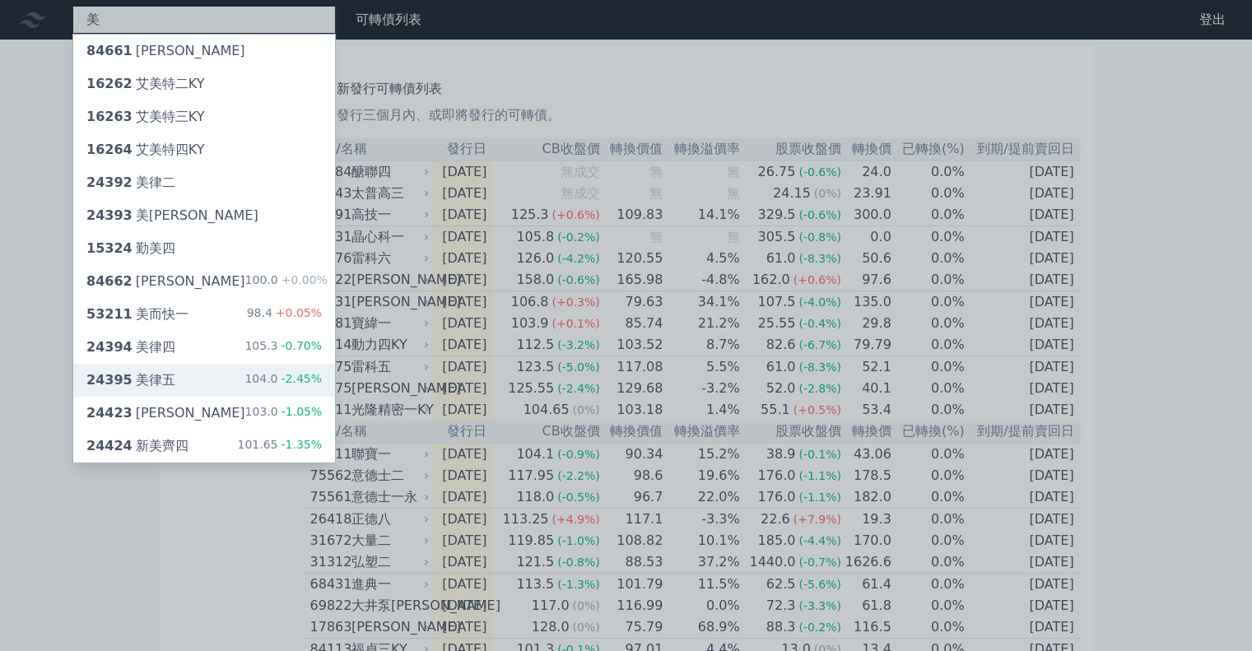
type input "美"
click at [198, 372] on div "24395 美律五 104.0 -2.45%" at bounding box center [204, 380] width 262 height 33
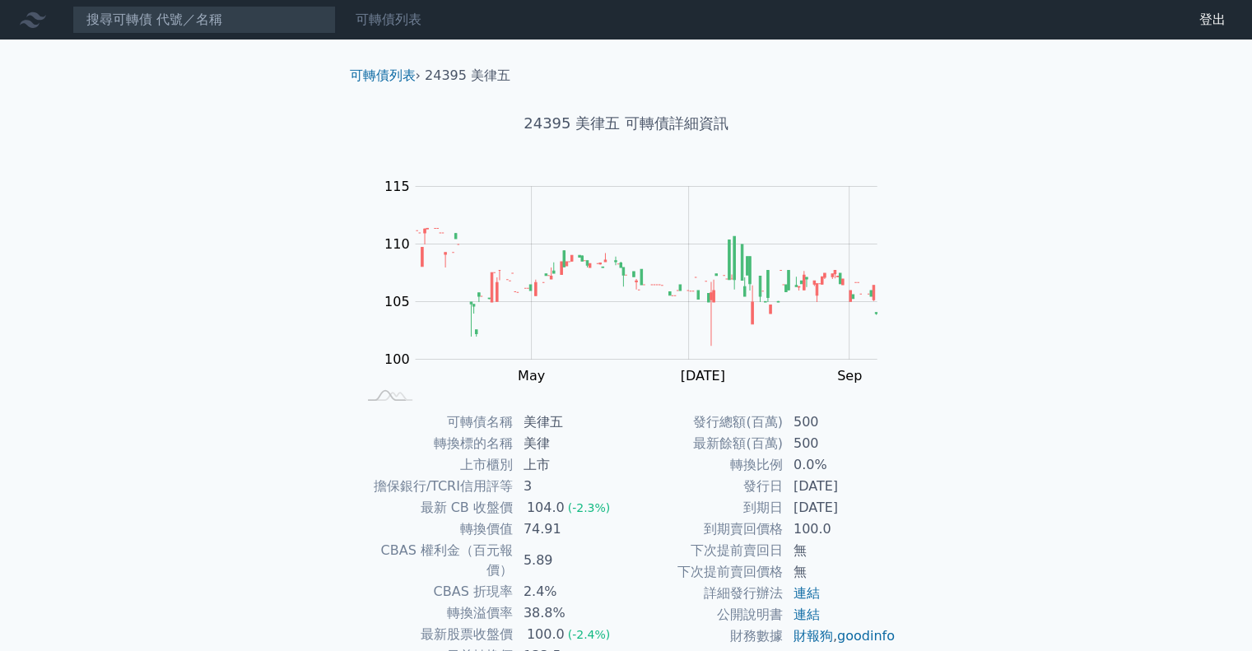
click at [395, 19] on link "可轉債列表" at bounding box center [389, 20] width 66 height 16
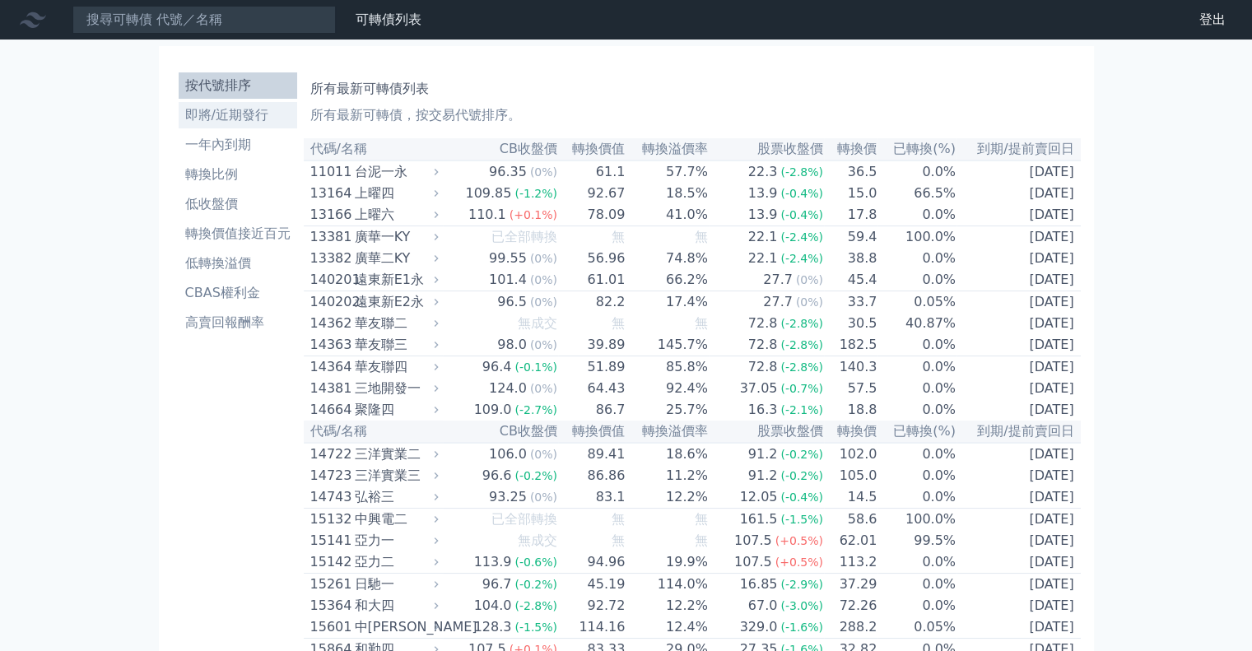
click at [255, 121] on li "即將/近期發行" at bounding box center [238, 115] width 119 height 20
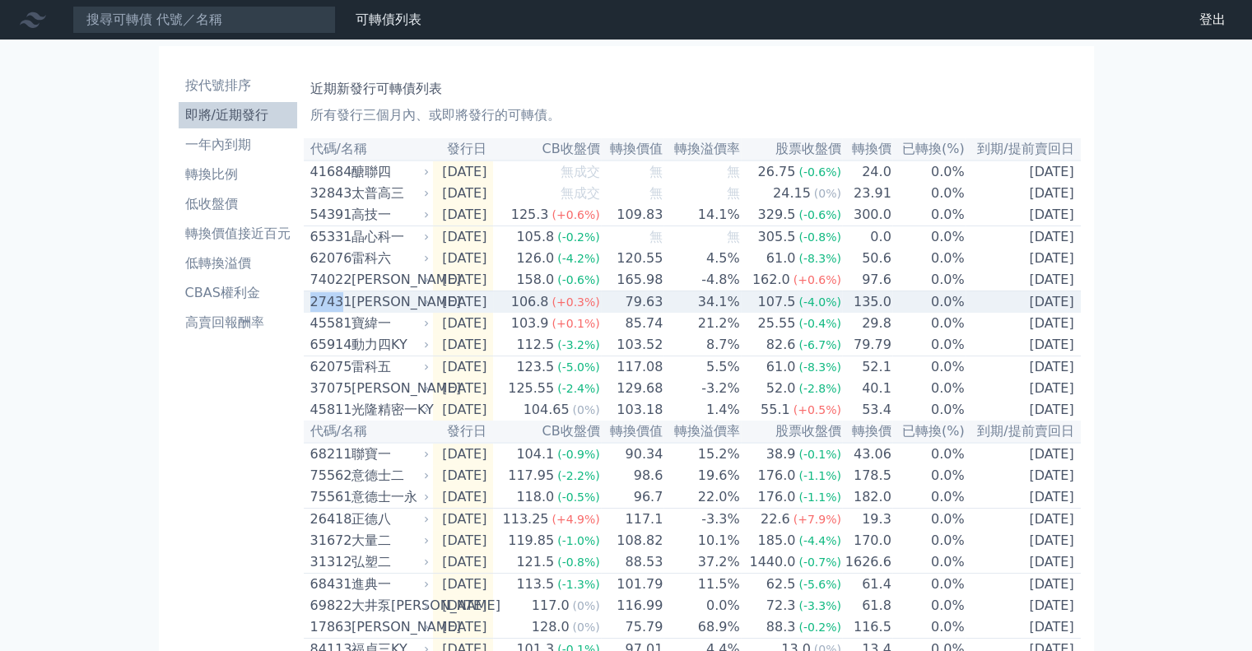
drag, startPoint x: 308, startPoint y: 316, endPoint x: 341, endPoint y: 319, distance: 33.0
click at [341, 314] on td "[GEOGRAPHIC_DATA][PERSON_NAME]" at bounding box center [368, 302] width 129 height 22
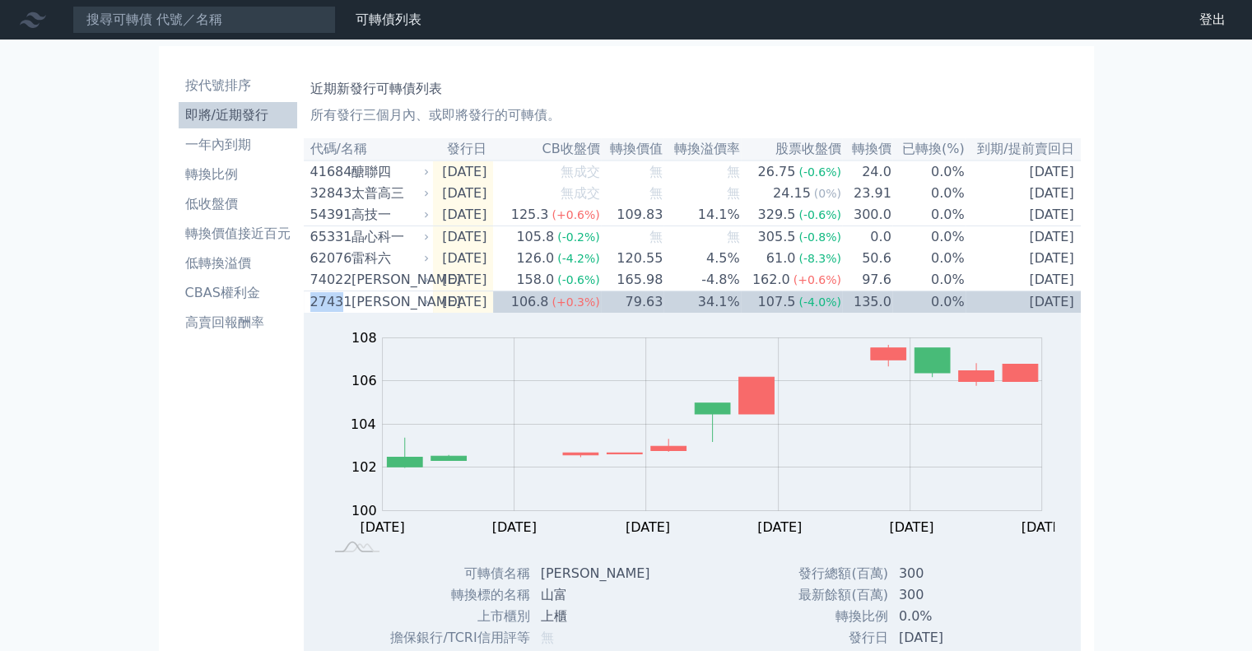
copy div "2743"
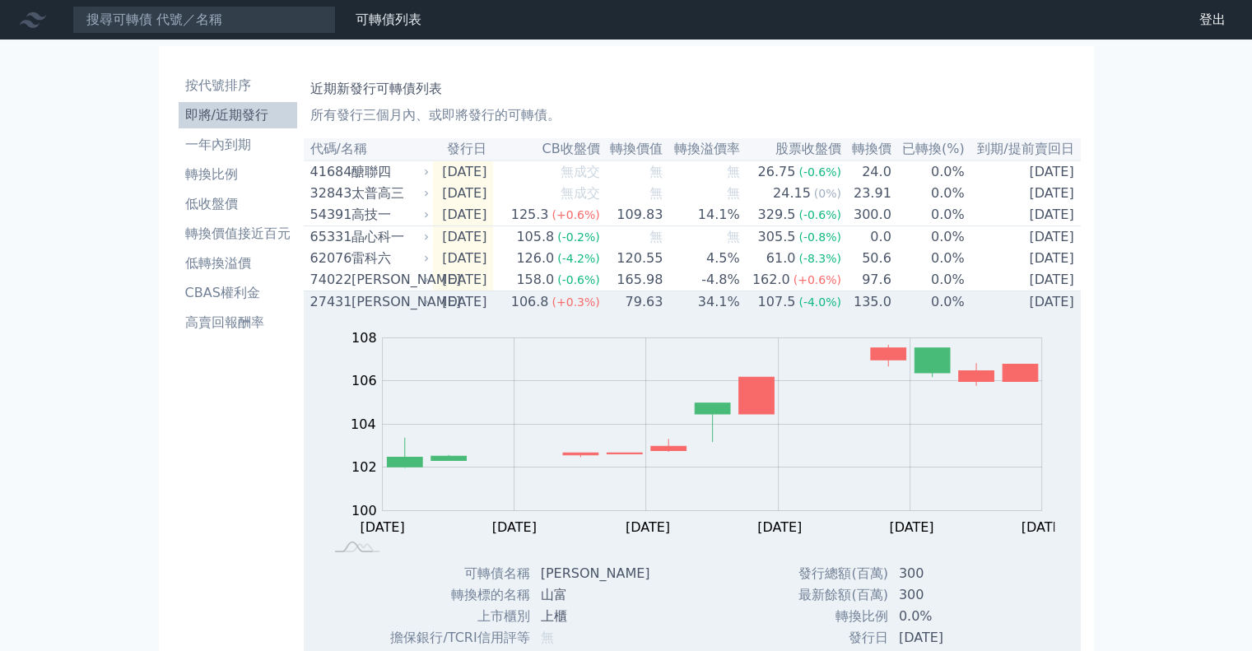
click at [403, 312] on div "[PERSON_NAME]" at bounding box center [389, 302] width 75 height 20
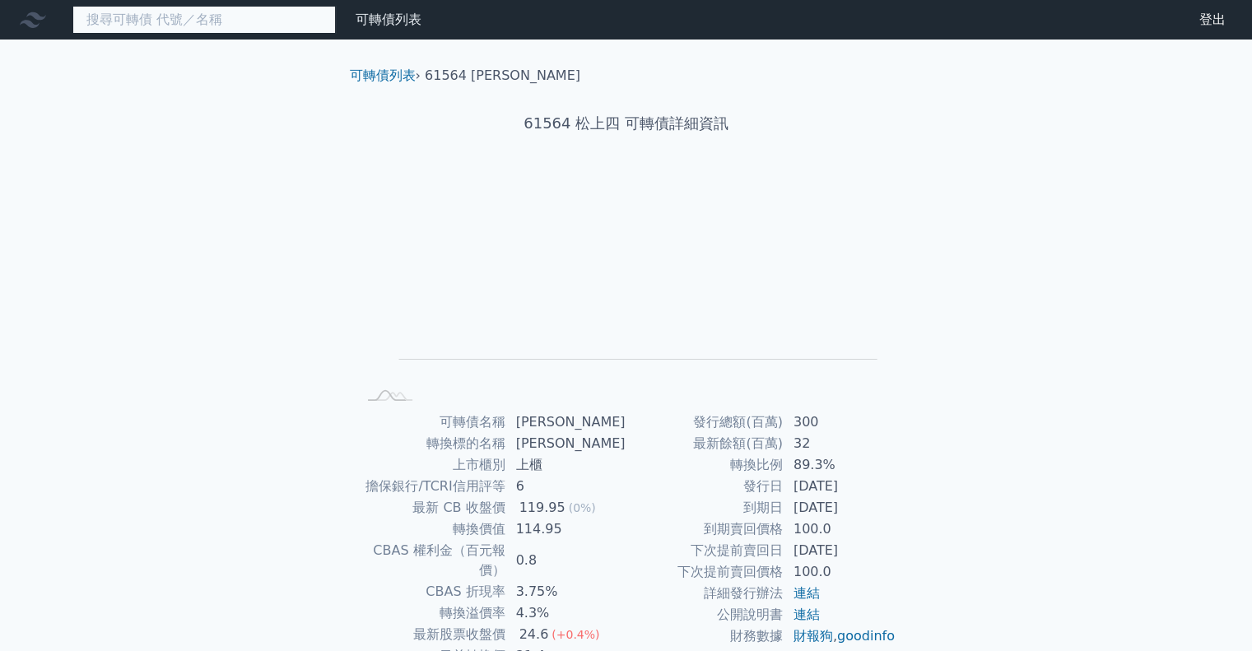
click at [170, 29] on input at bounding box center [203, 20] width 263 height 28
paste input "61564"
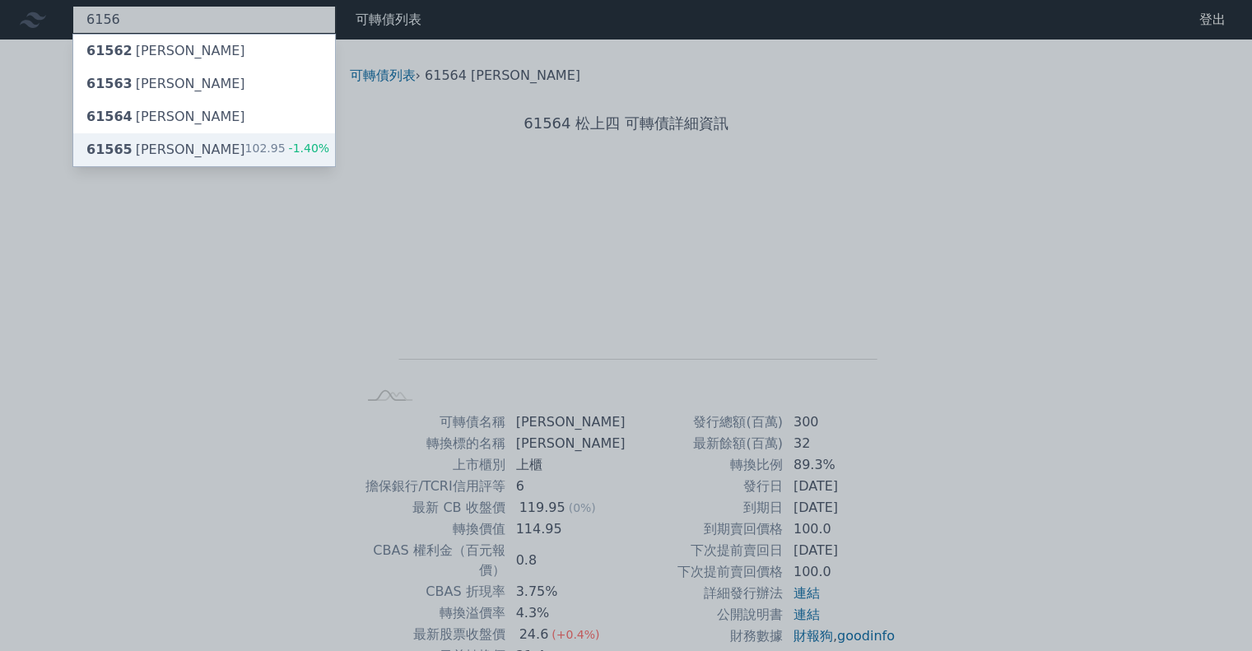
type input "6156"
click at [201, 144] on div "61565 松上五 102.95 -1.40%" at bounding box center [204, 149] width 262 height 33
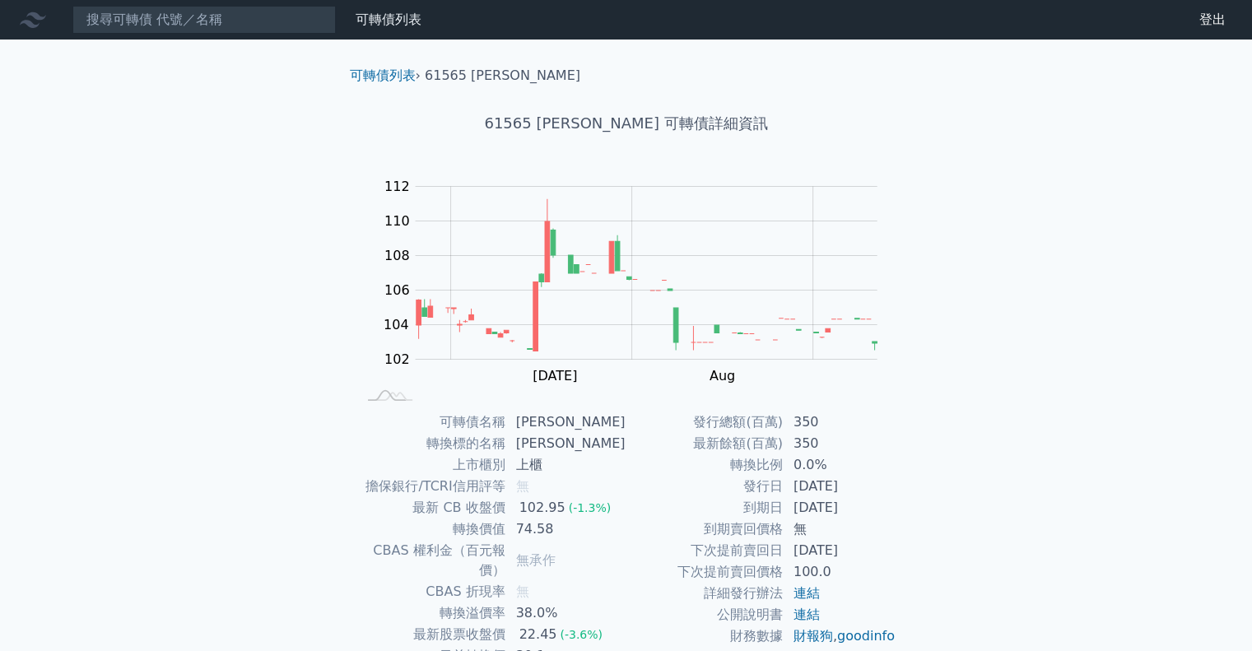
scroll to position [111, 0]
